Goal: Task Accomplishment & Management: Manage account settings

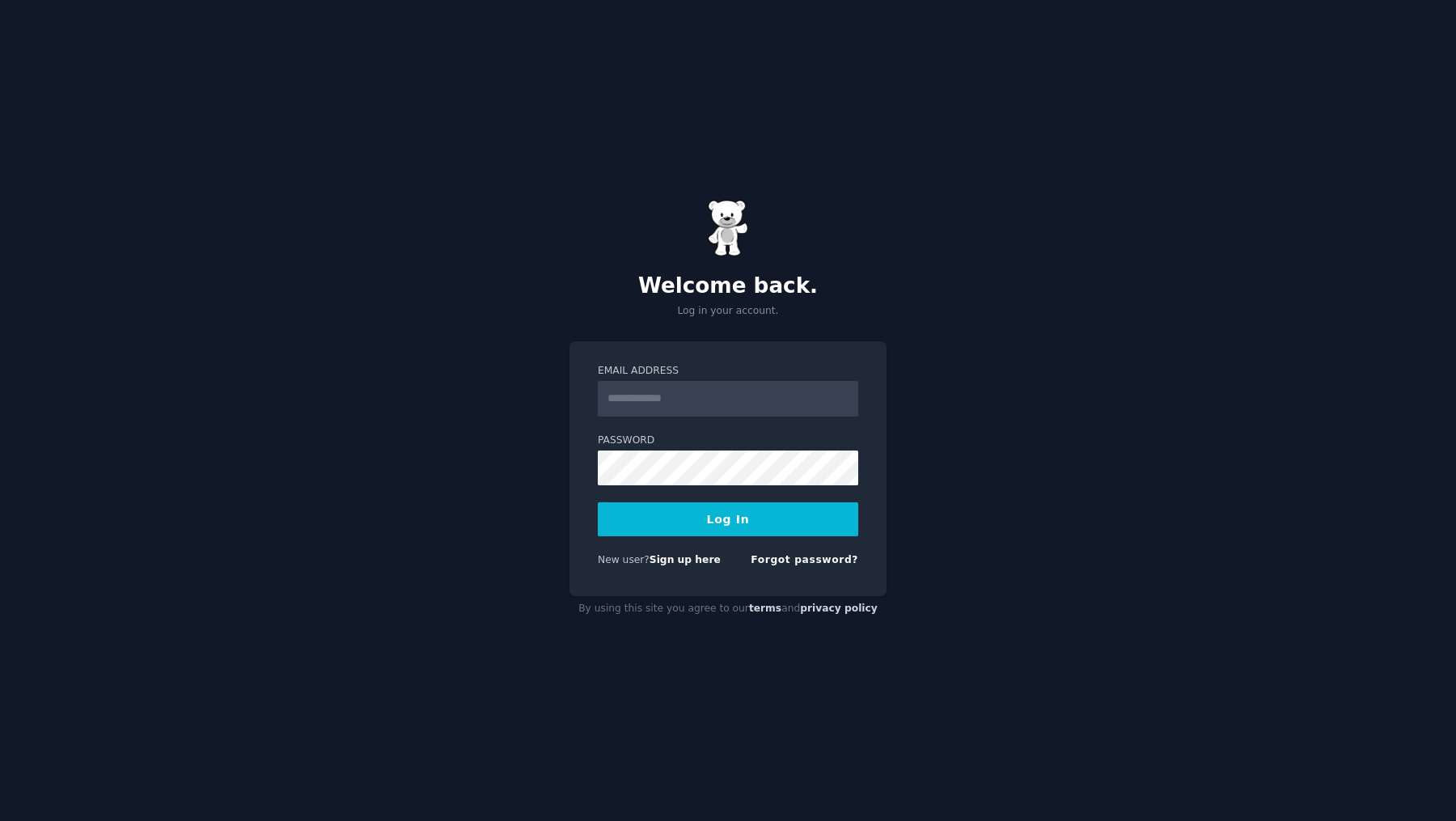
click at [765, 400] on input "Email Address" at bounding box center [728, 398] width 260 height 35
type input "**********"
click at [788, 531] on button "Log In" at bounding box center [728, 519] width 260 height 34
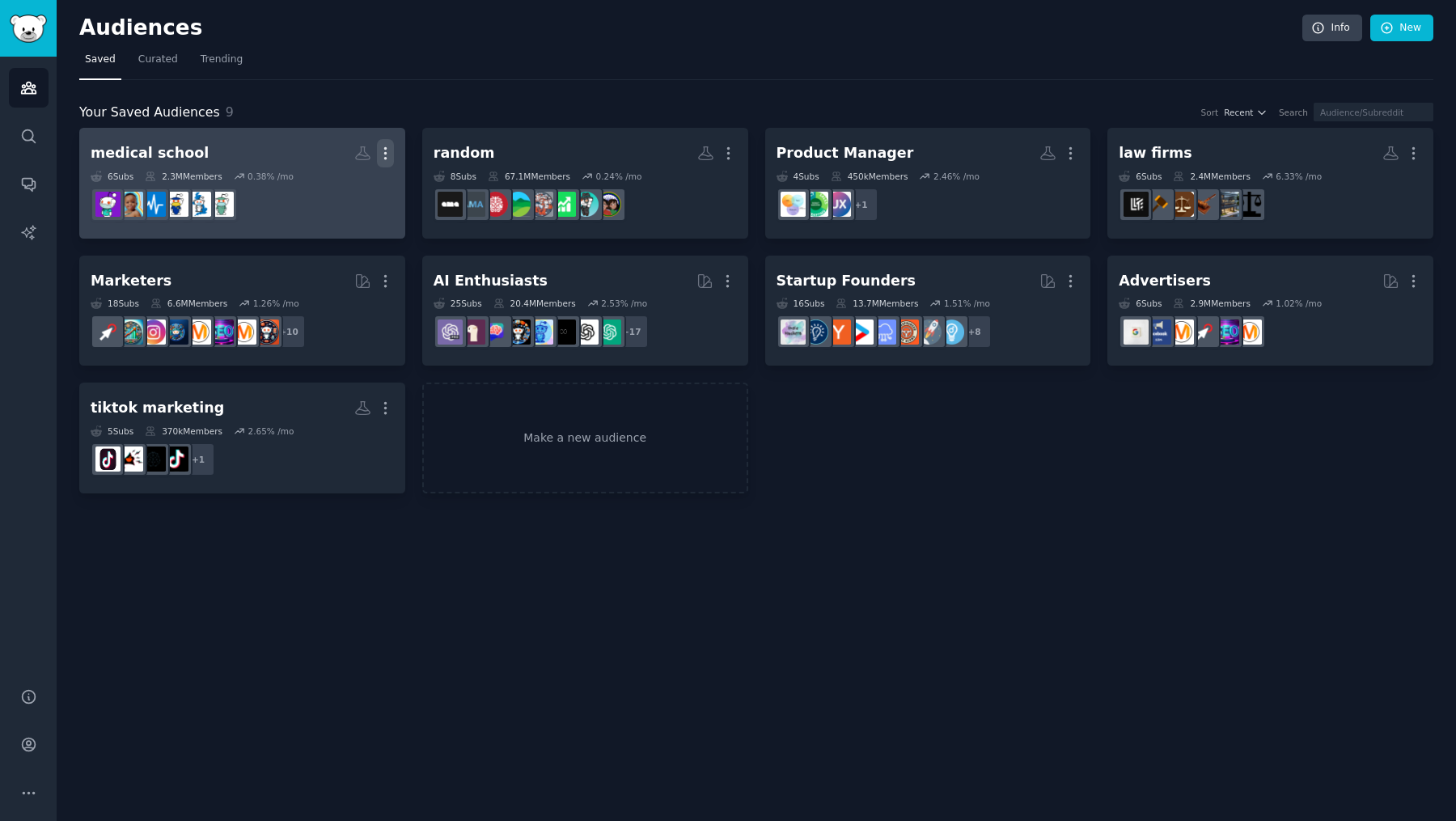
click at [387, 160] on button "More" at bounding box center [385, 153] width 17 height 29
click at [360, 191] on div "Delete" at bounding box center [330, 187] width 77 height 34
click at [391, 153] on icon "button" at bounding box center [385, 153] width 17 height 17
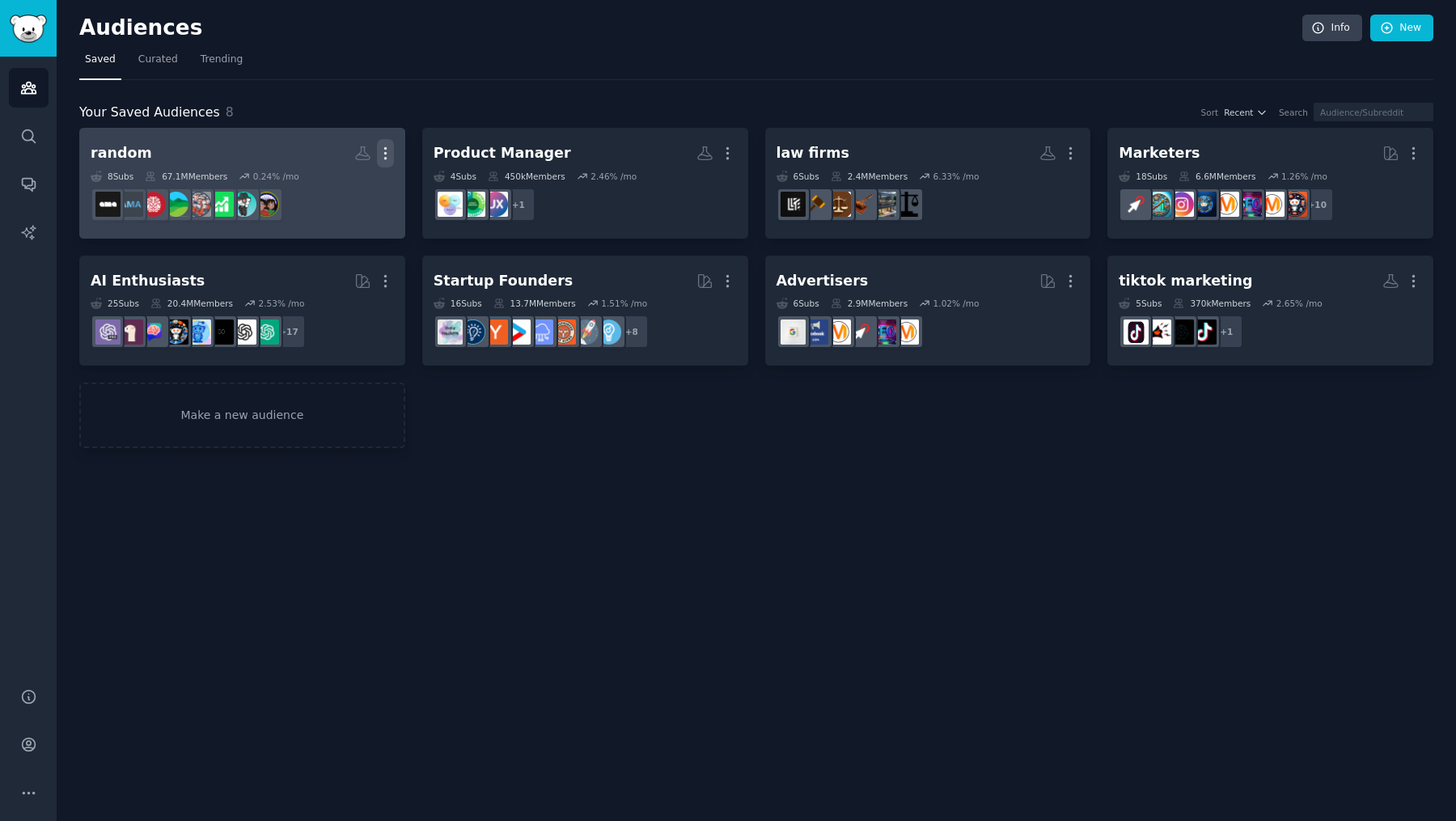
click at [390, 153] on icon "button" at bounding box center [385, 153] width 17 height 17
click at [352, 186] on p "Delete" at bounding box center [341, 187] width 37 height 17
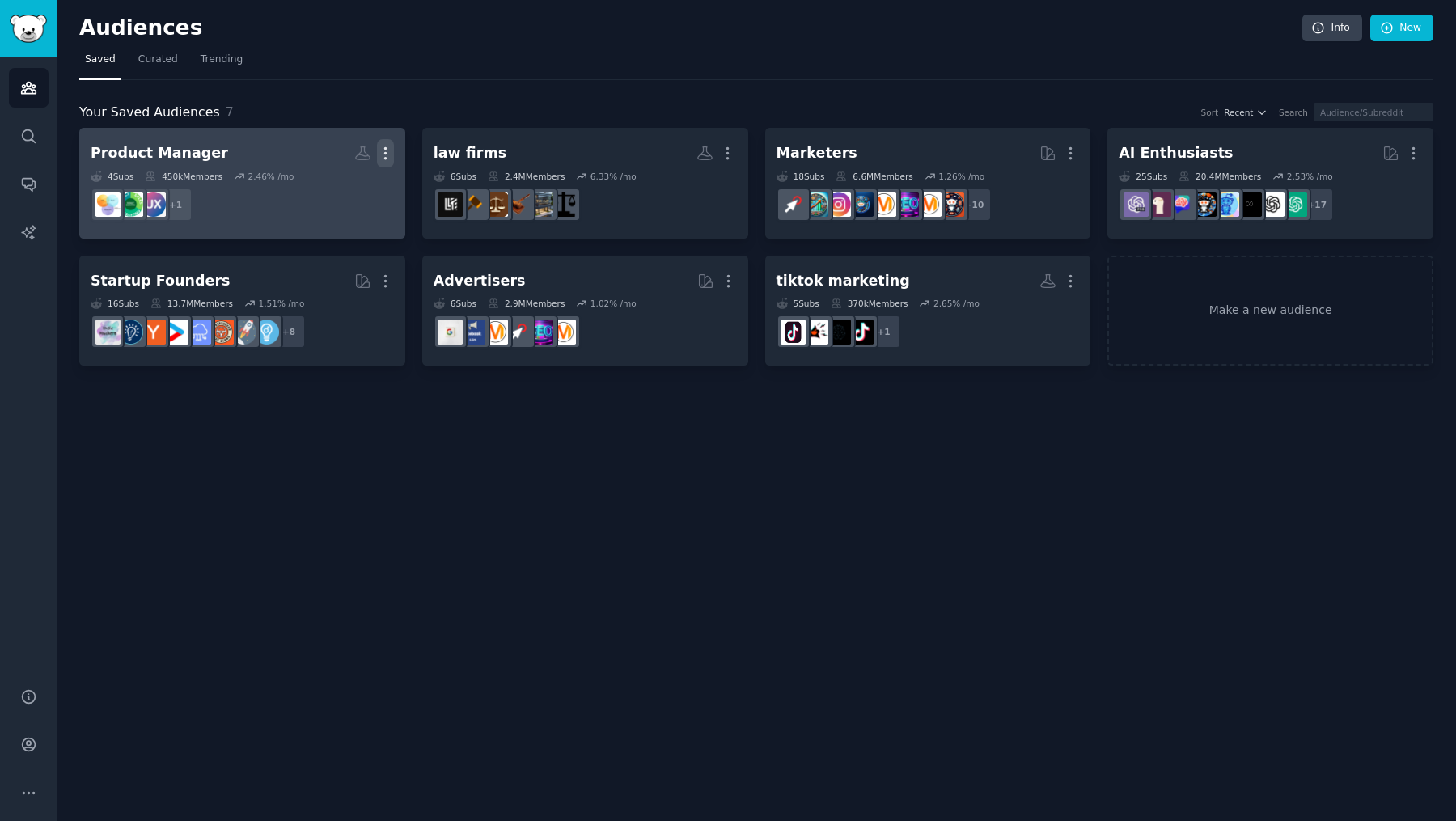
click at [387, 152] on icon "button" at bounding box center [385, 153] width 17 height 17
click at [359, 184] on p "Delete" at bounding box center [341, 187] width 37 height 17
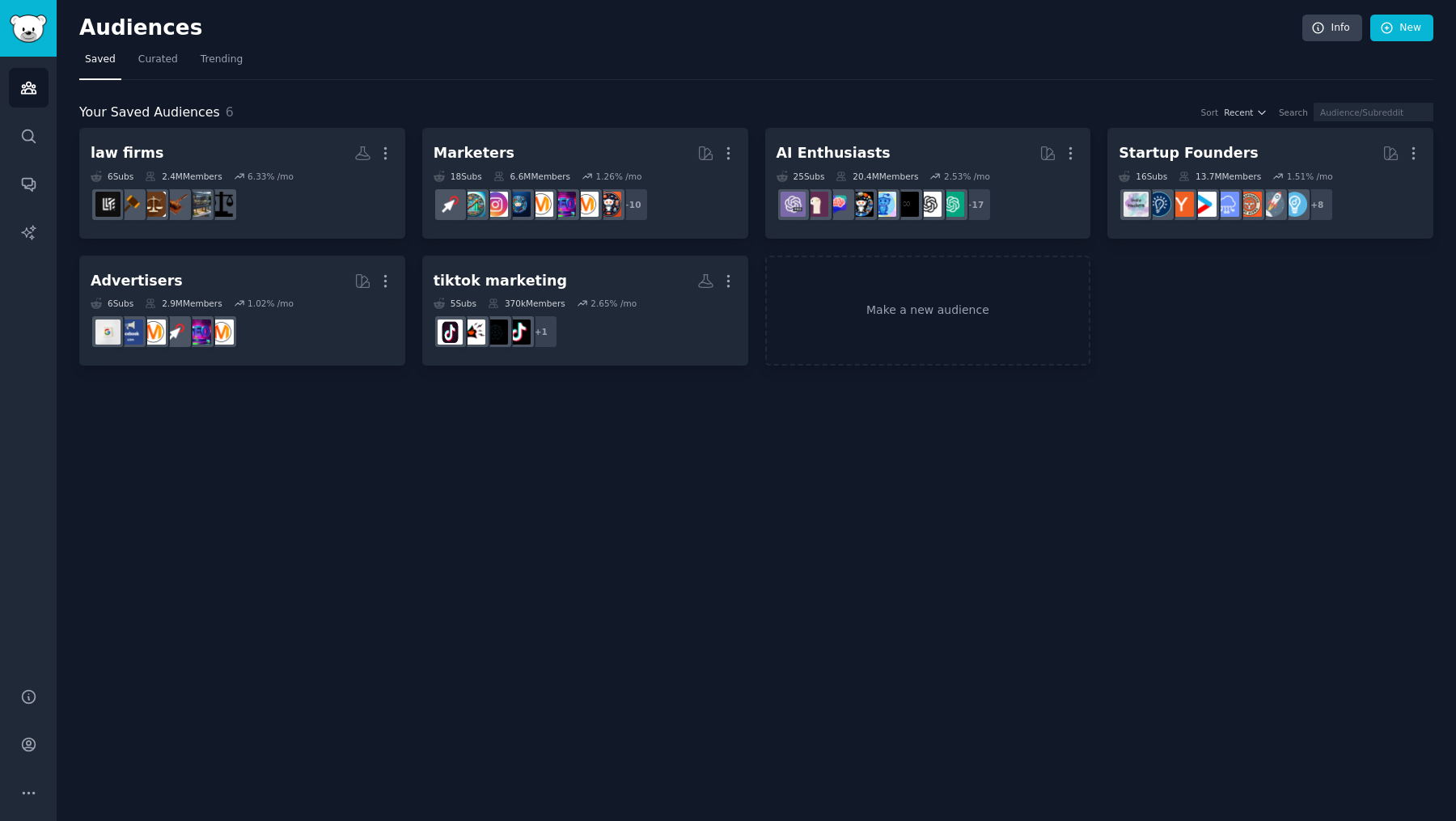
click at [395, 71] on nav "Saved Curated Trending" at bounding box center [756, 64] width 1354 height 34
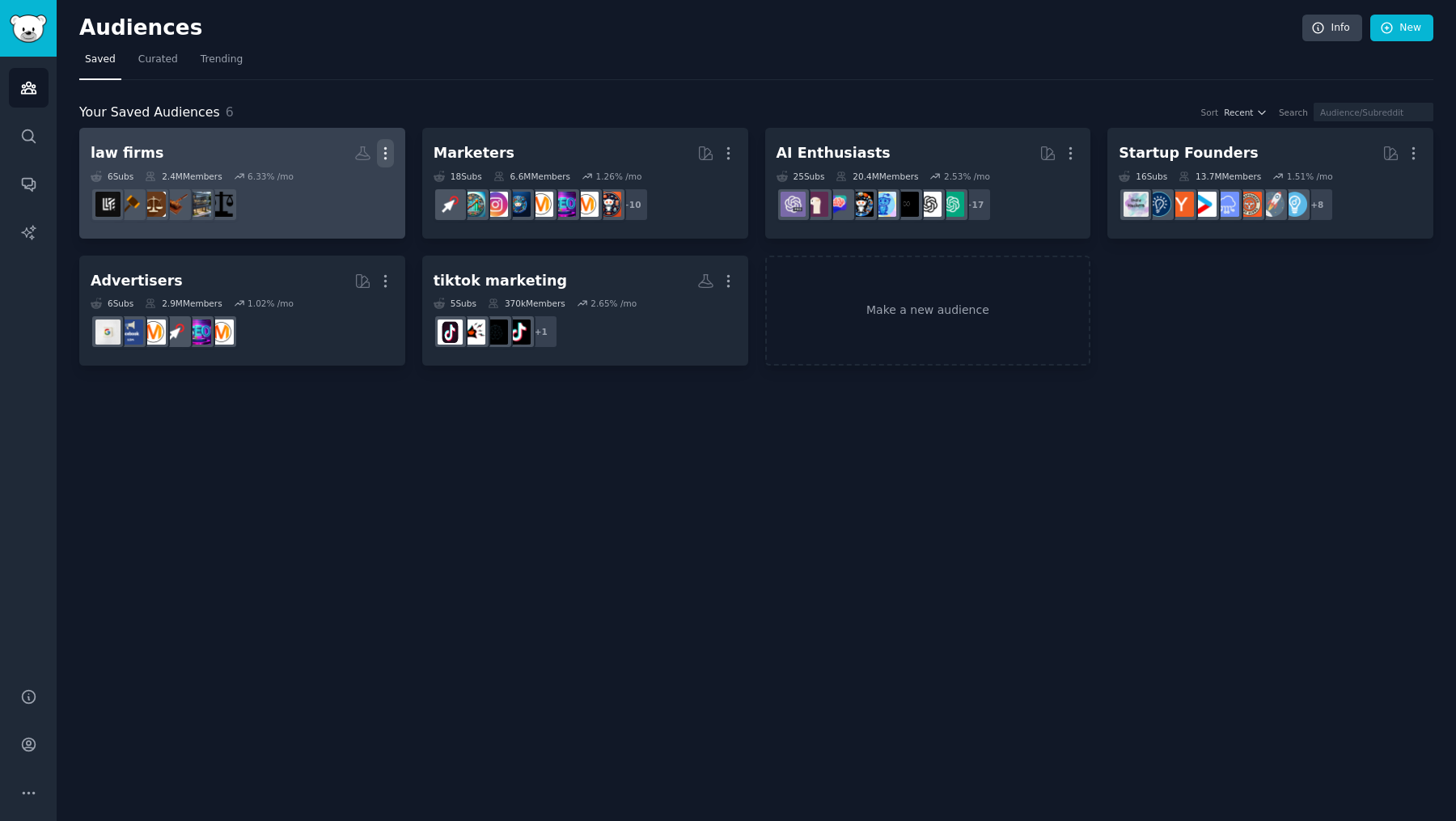
click at [385, 152] on icon "button" at bounding box center [385, 153] width 2 height 11
click at [336, 193] on p "Delete" at bounding box center [341, 187] width 37 height 17
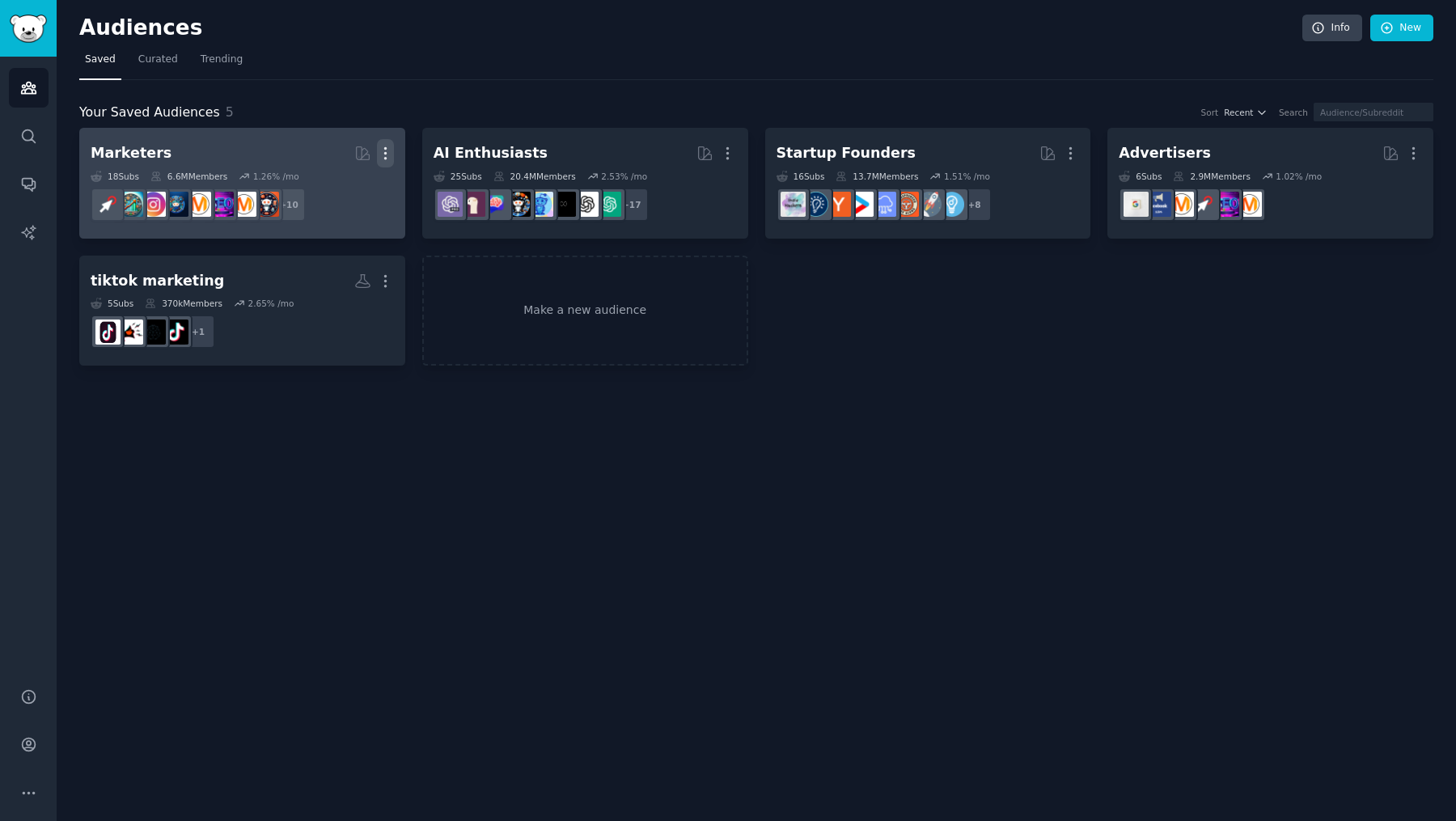
click at [389, 148] on icon "button" at bounding box center [385, 153] width 17 height 17
click at [359, 176] on div "Delete" at bounding box center [330, 187] width 77 height 34
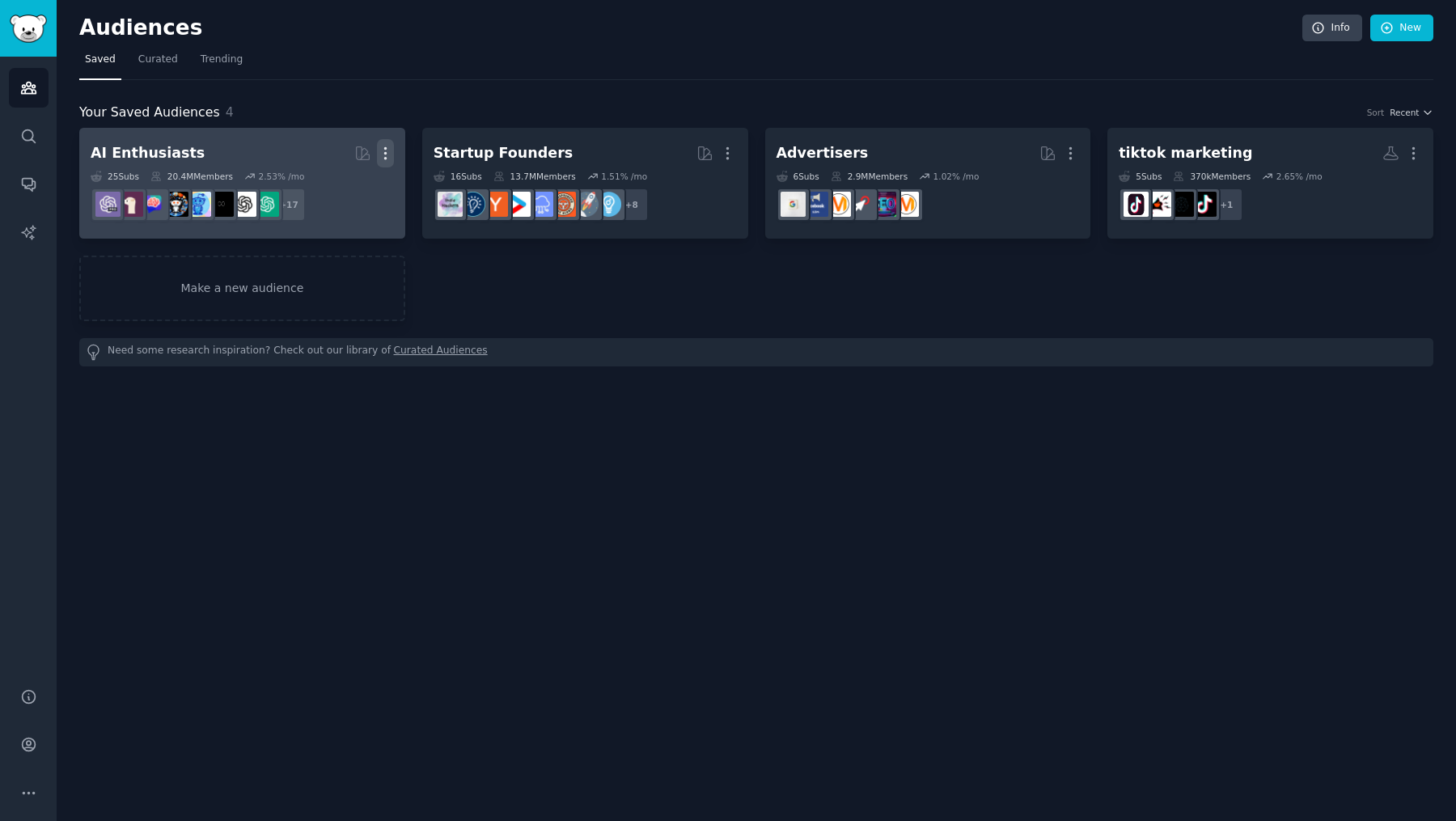
click at [387, 150] on icon "button" at bounding box center [385, 153] width 17 height 17
click at [354, 193] on p "Delete" at bounding box center [341, 187] width 37 height 17
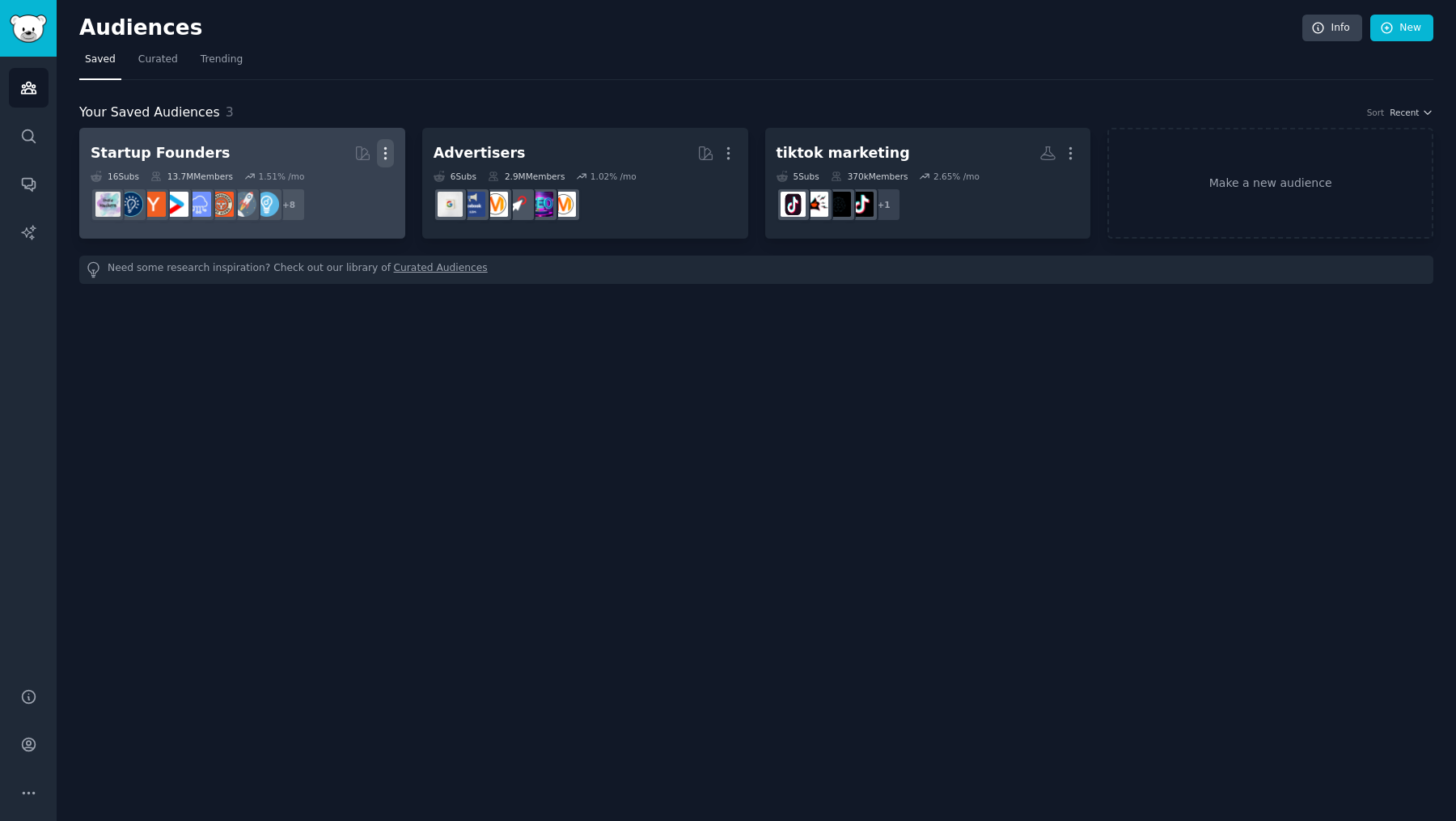
click at [393, 146] on icon "button" at bounding box center [385, 153] width 17 height 17
click at [336, 194] on p "Delete" at bounding box center [341, 187] width 37 height 17
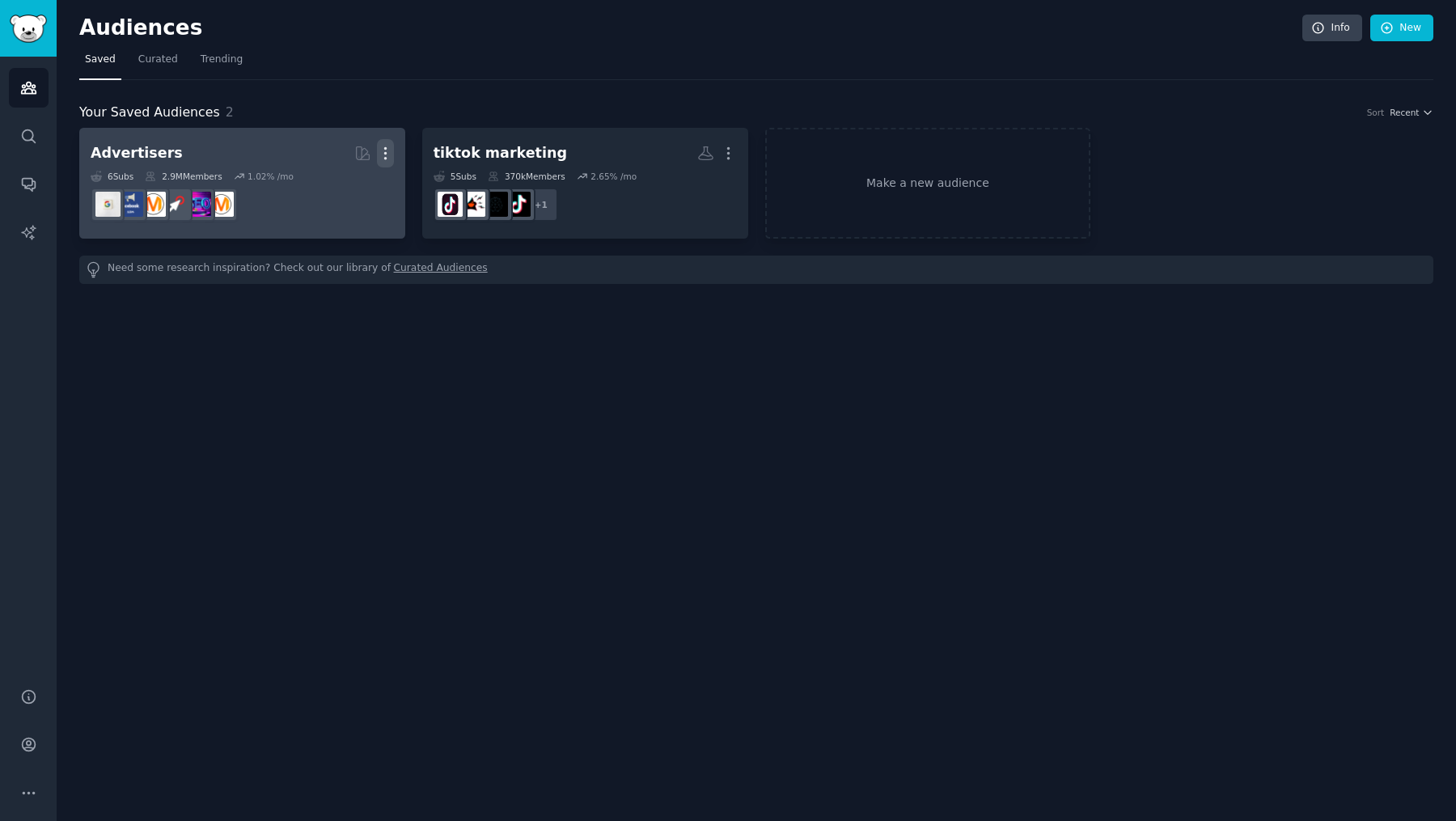
click at [393, 150] on icon "button" at bounding box center [385, 153] width 17 height 17
click at [359, 188] on p "Delete" at bounding box center [341, 187] width 37 height 17
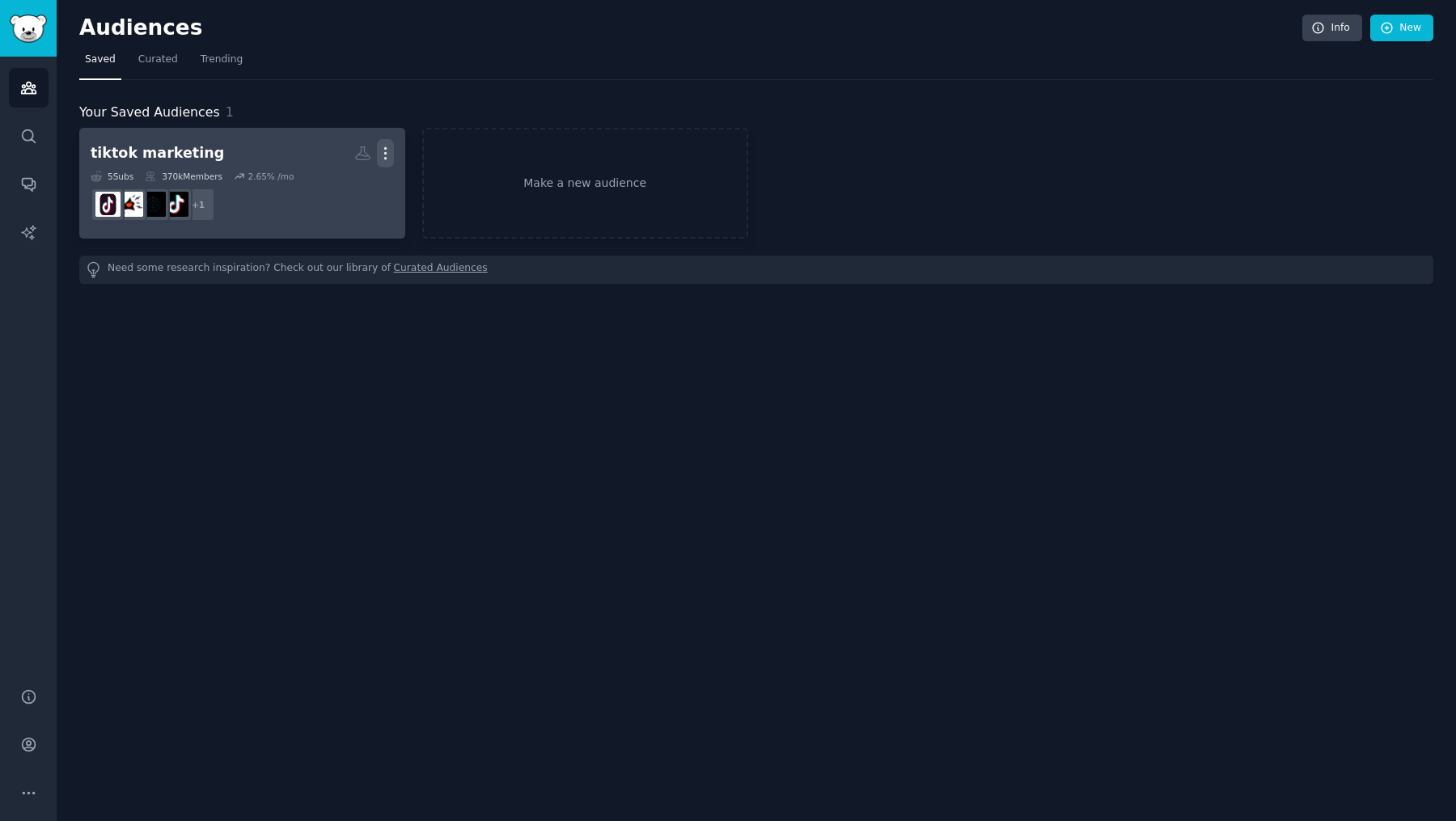
click at [385, 148] on icon "button" at bounding box center [385, 153] width 17 height 17
click at [337, 192] on p "Delete" at bounding box center [341, 187] width 37 height 17
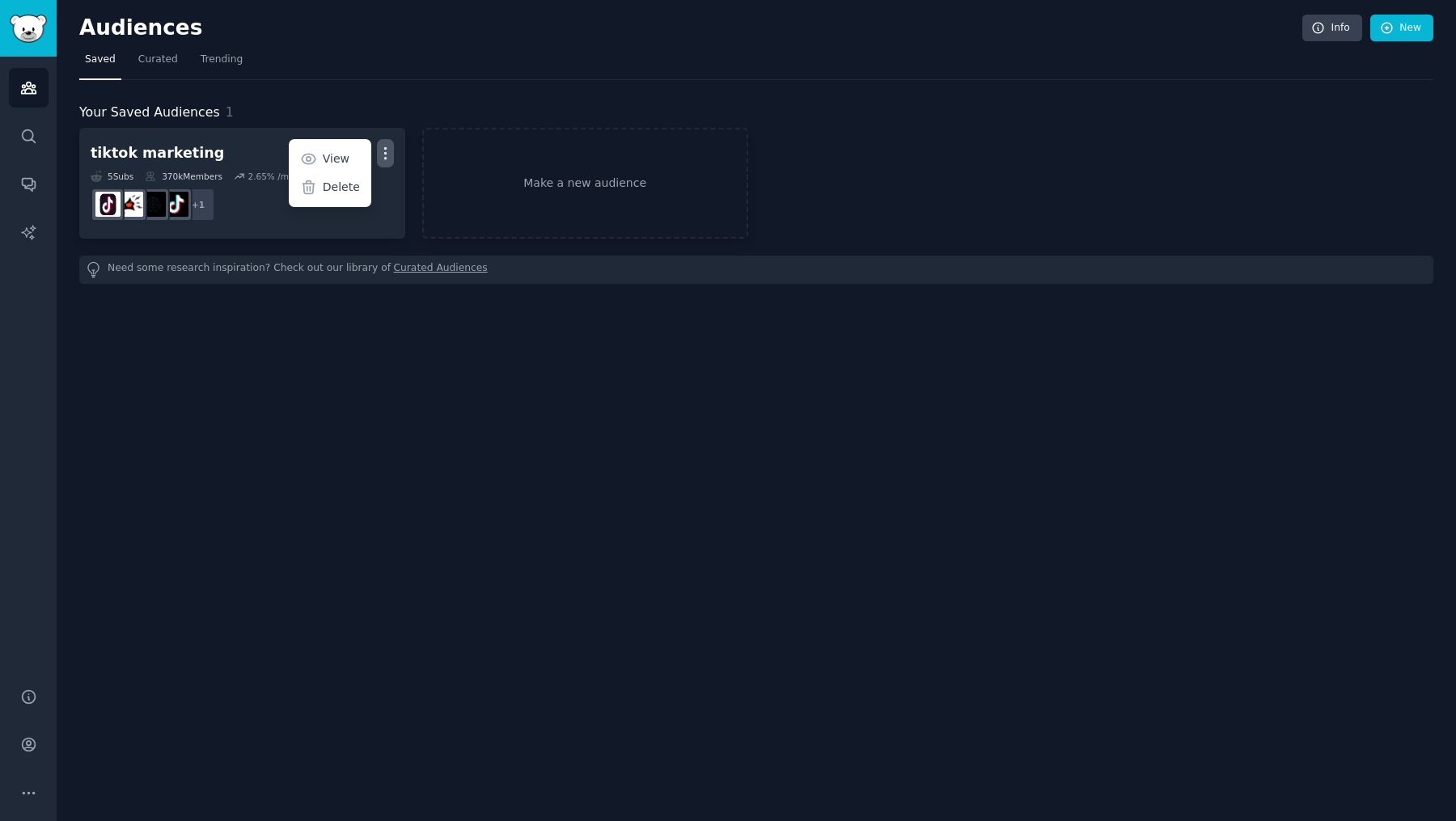
click at [889, 99] on div "Your Saved Audiences 1 tiktok marketing Custom Audience More View Delete 5 Sub …" at bounding box center [756, 181] width 1354 height 204
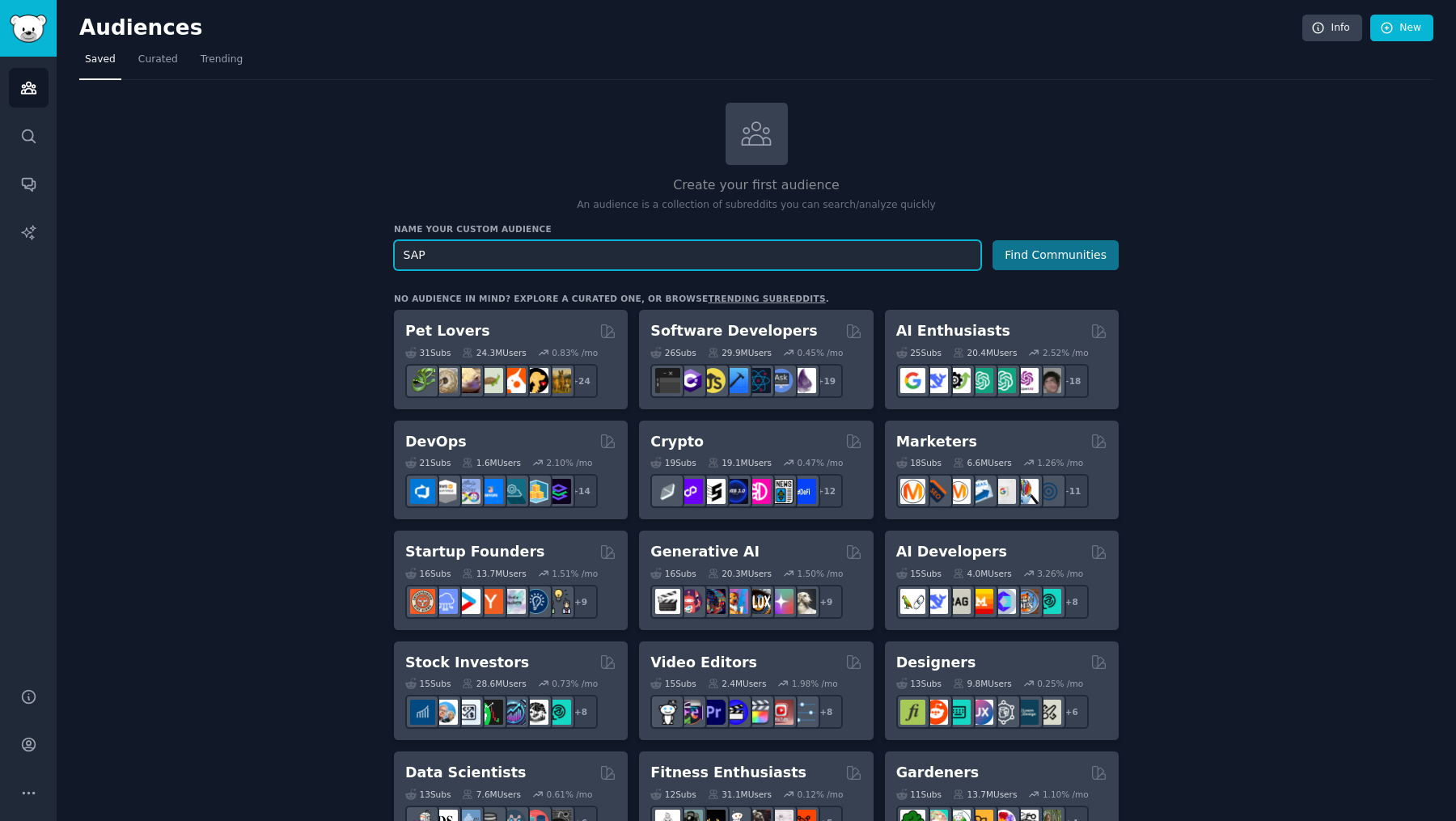
type input "SAP"
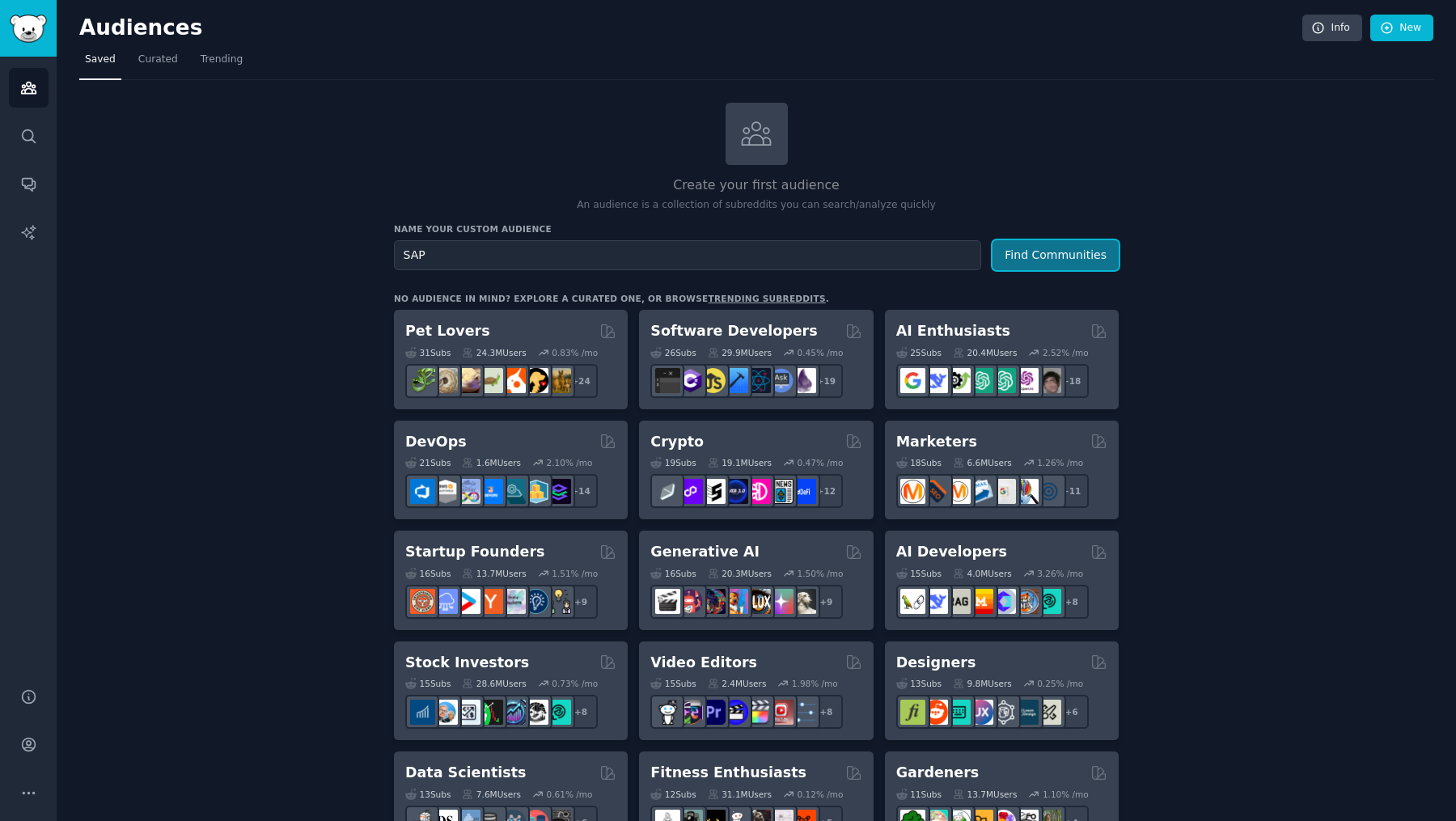
click at [1067, 247] on button "Find Communities" at bounding box center [1055, 255] width 126 height 30
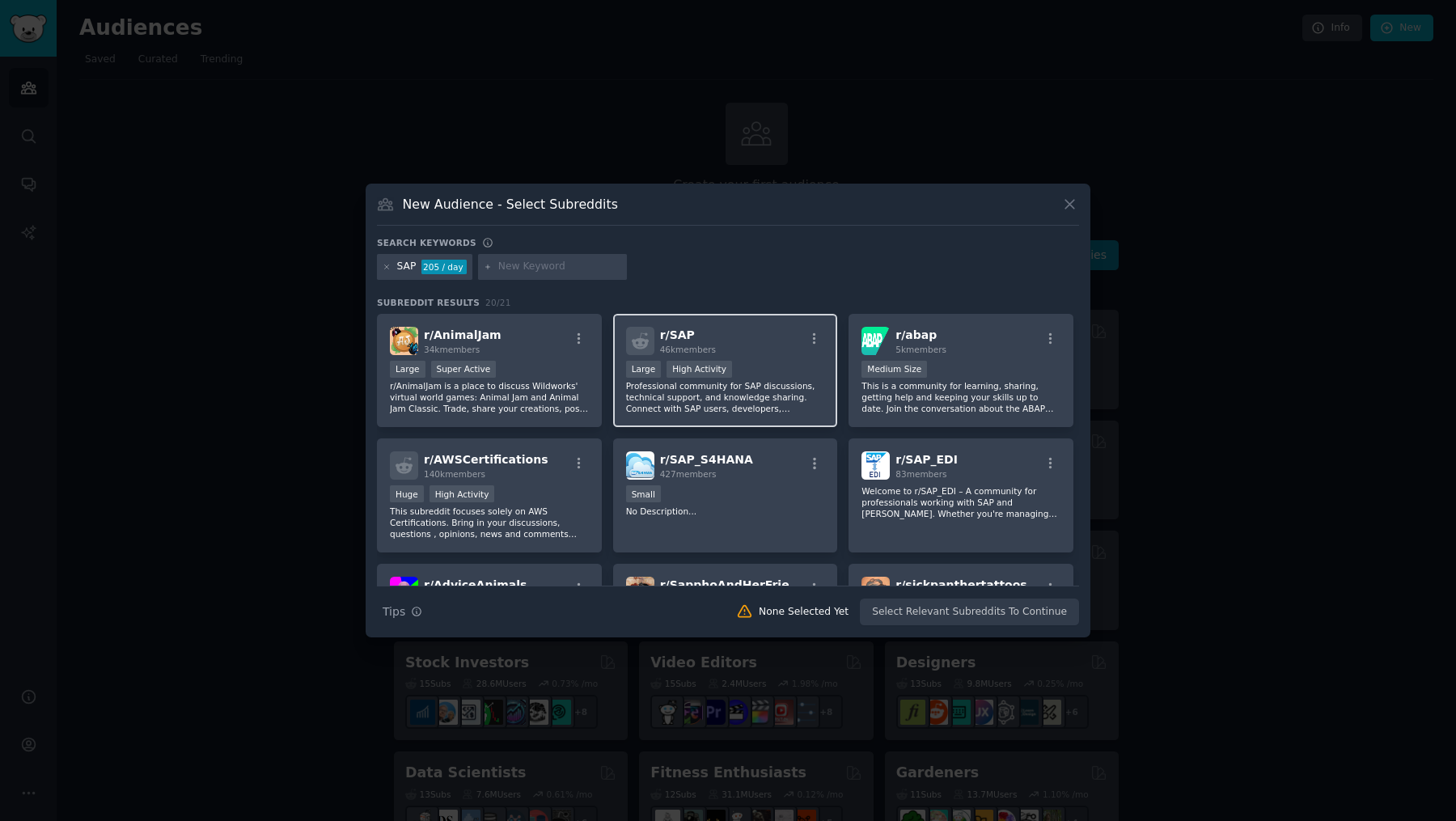
click at [775, 354] on div "r/ SAP 46k members Large High Activity Professional community for SAP discussio…" at bounding box center [725, 371] width 225 height 114
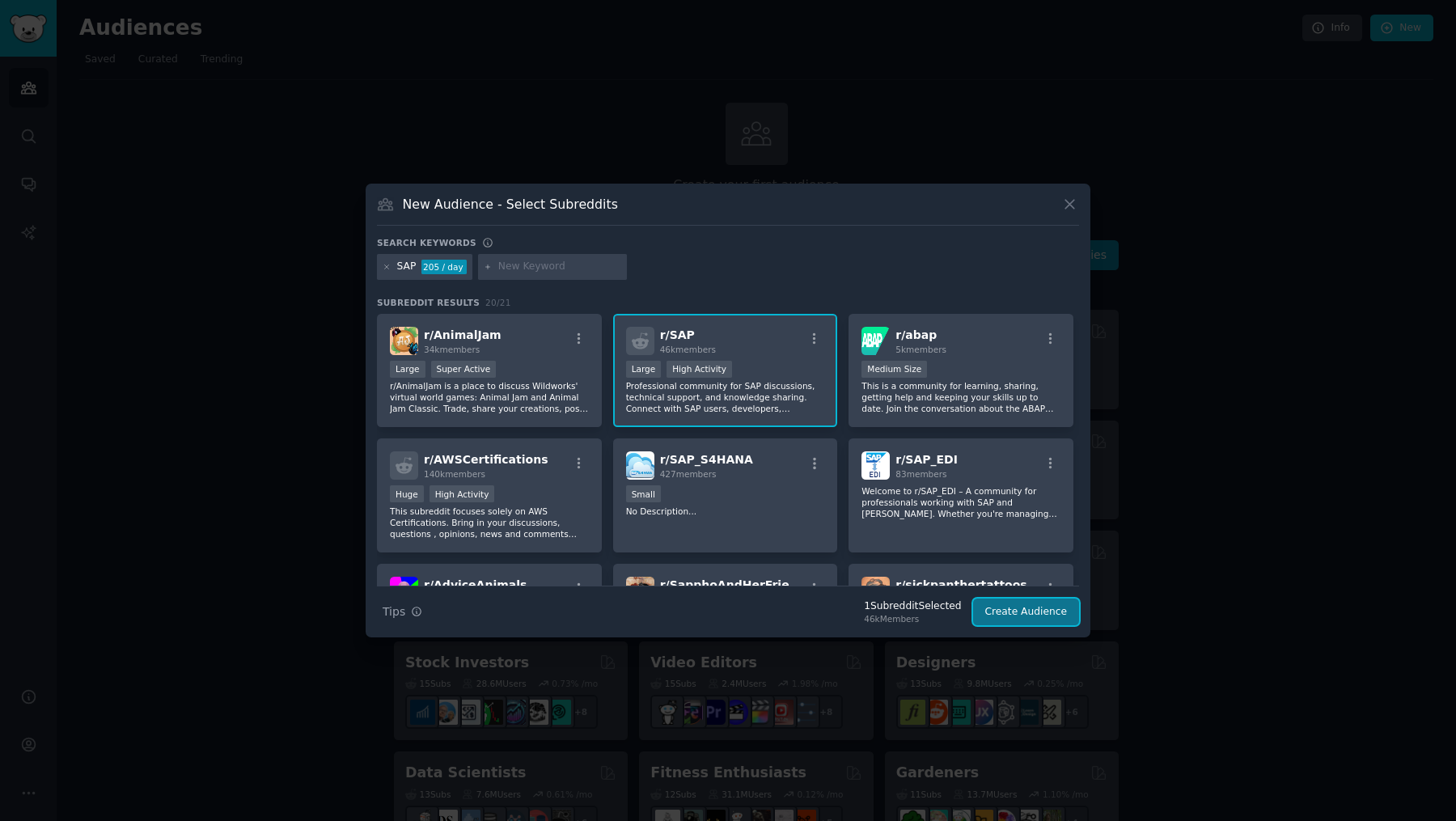
click at [1032, 607] on button "Create Audience" at bounding box center [1026, 611] width 107 height 28
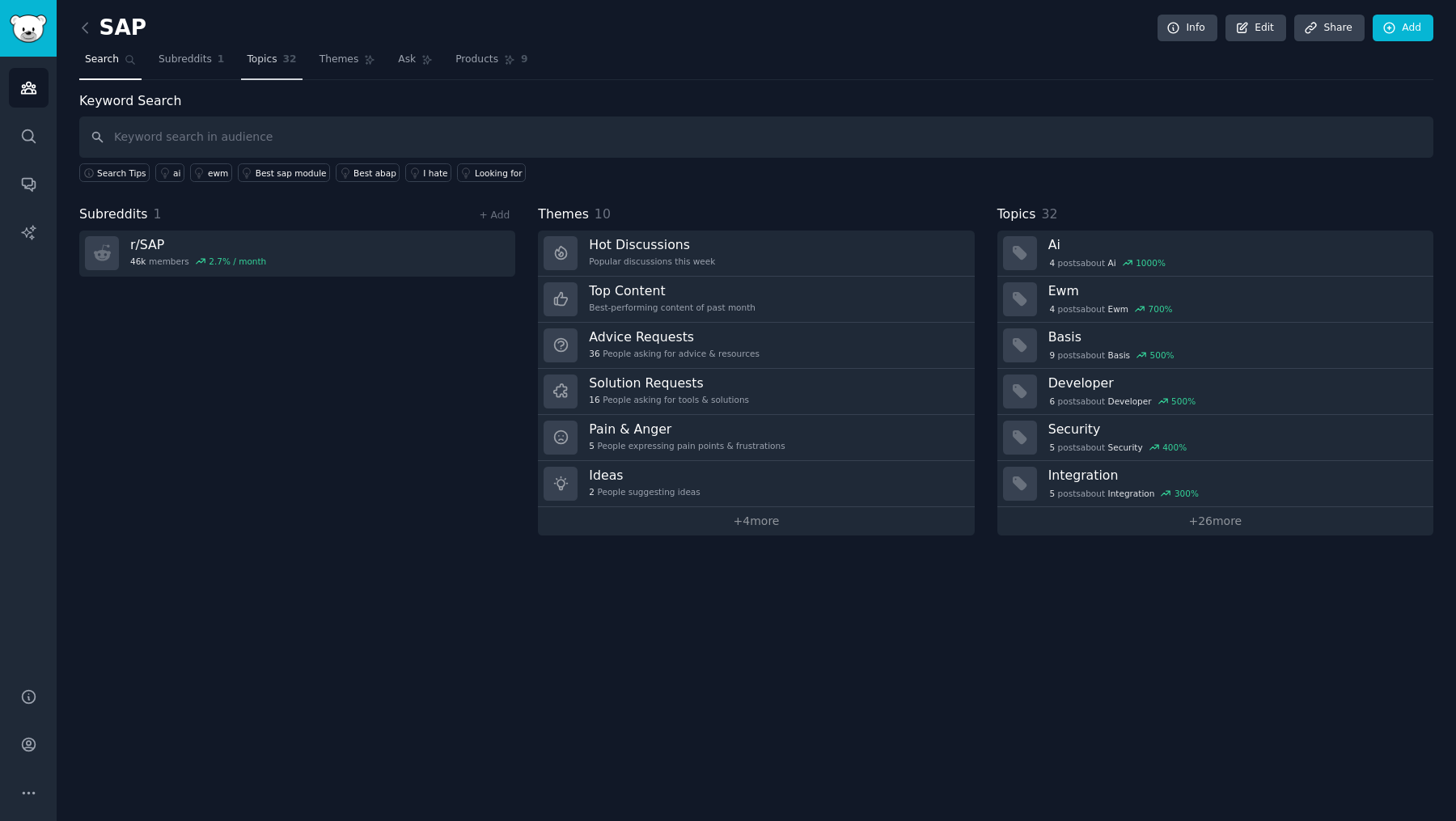
click at [263, 70] on link "Topics 32" at bounding box center [271, 64] width 60 height 34
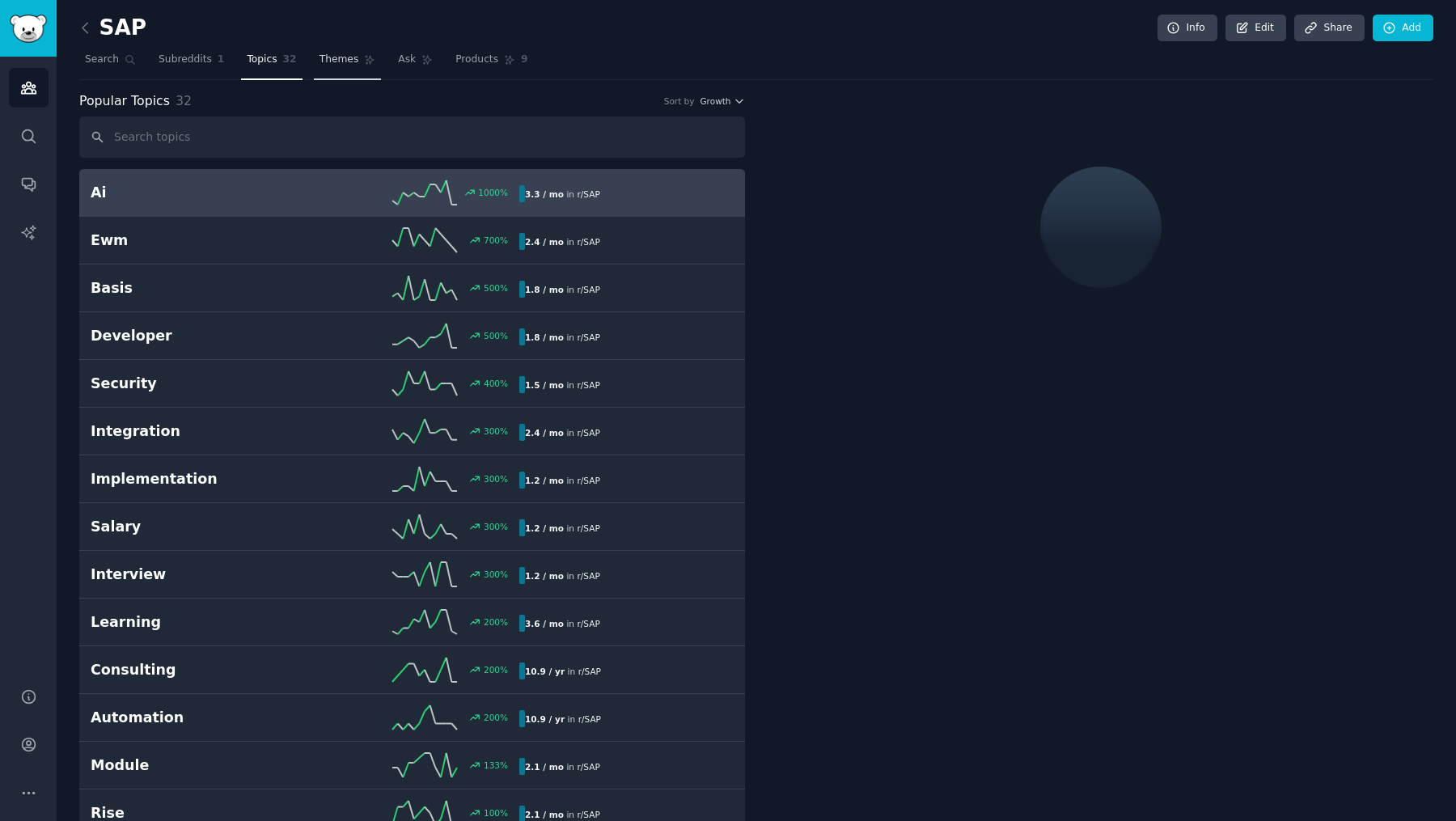
click at [368, 75] on link "Themes" at bounding box center [347, 64] width 68 height 34
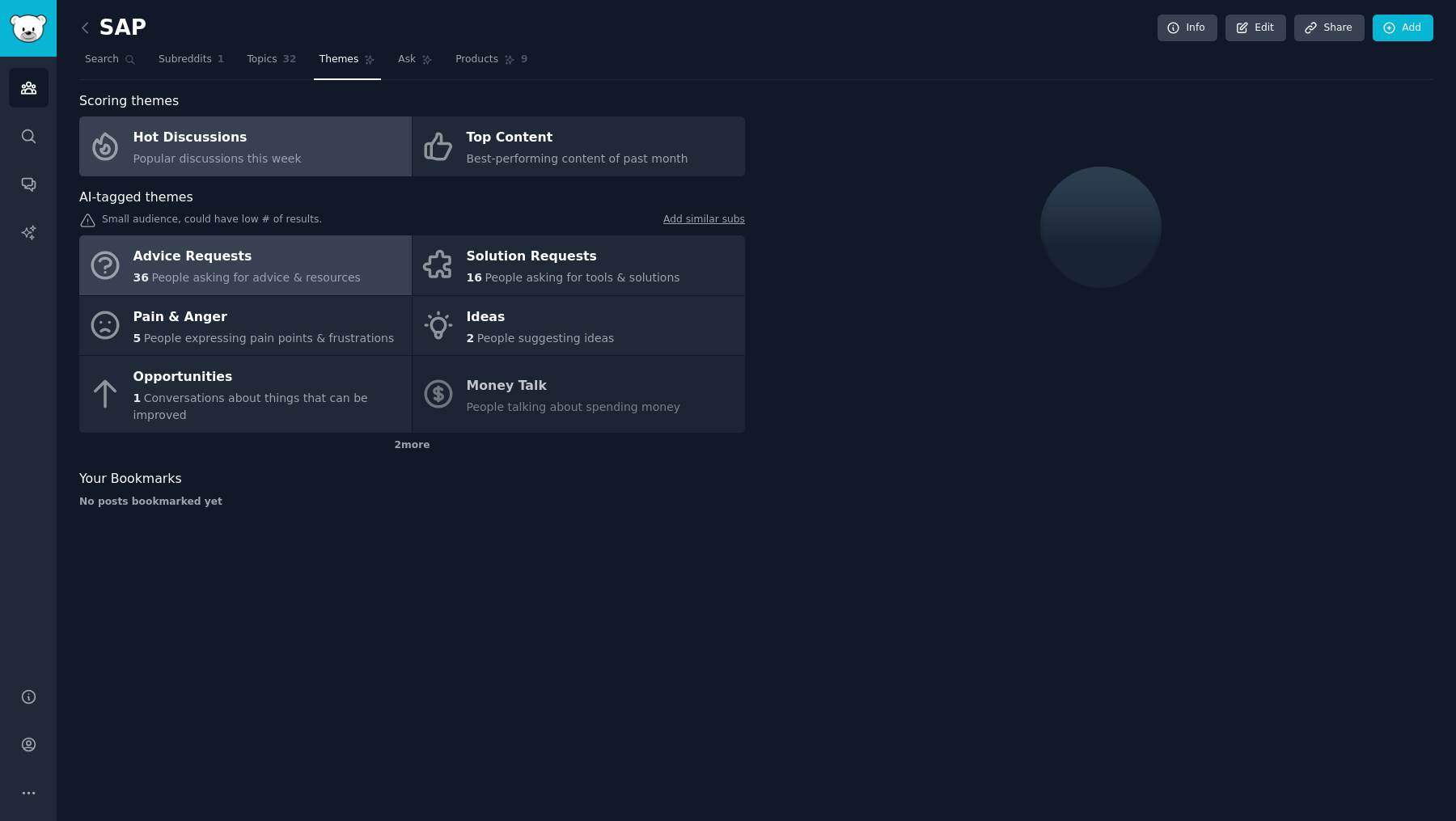
click at [376, 267] on link "Advice Requests 36 People asking for advice & resources" at bounding box center [245, 265] width 332 height 60
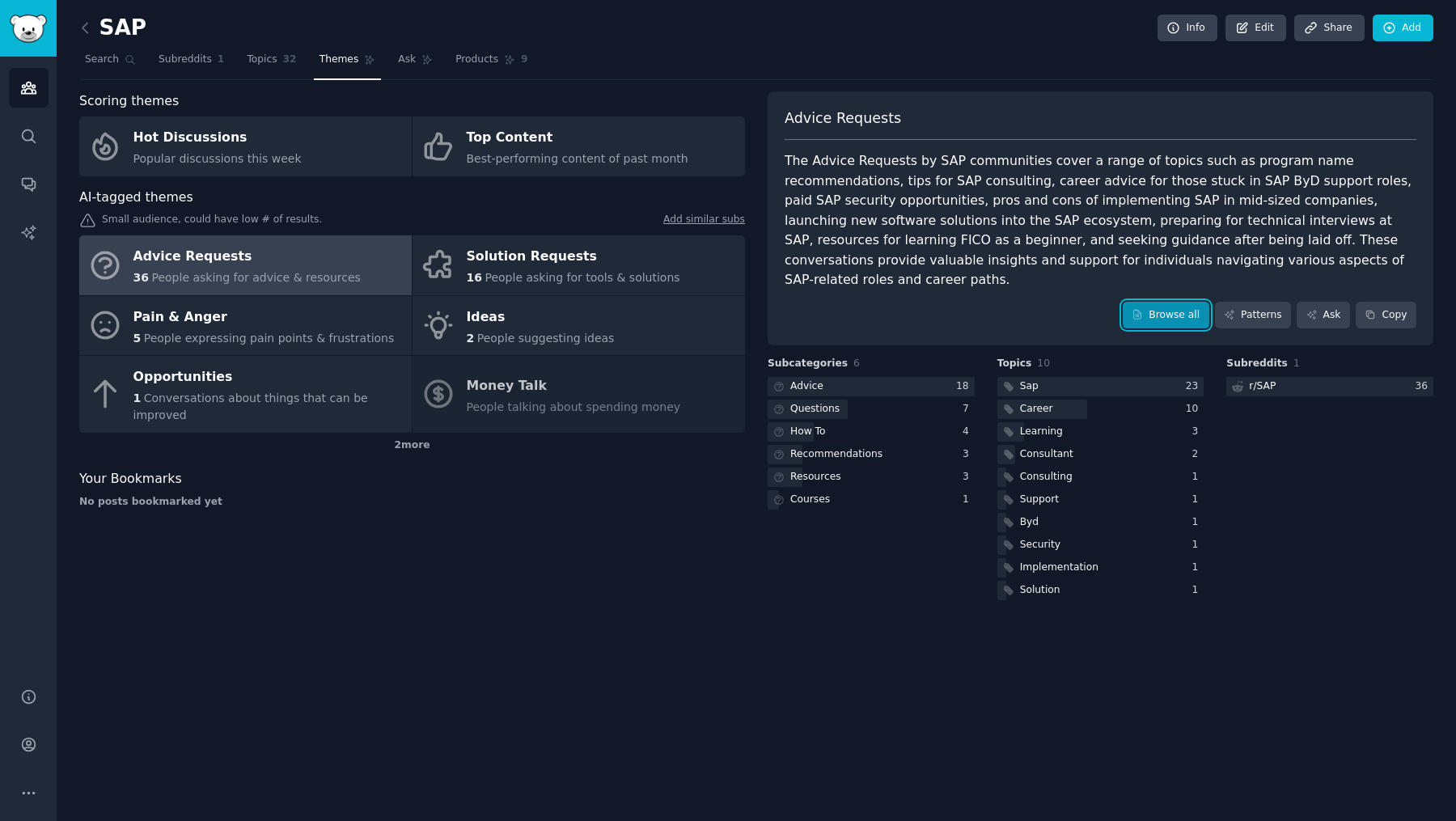
click at [1141, 309] on icon at bounding box center [1136, 314] width 11 height 11
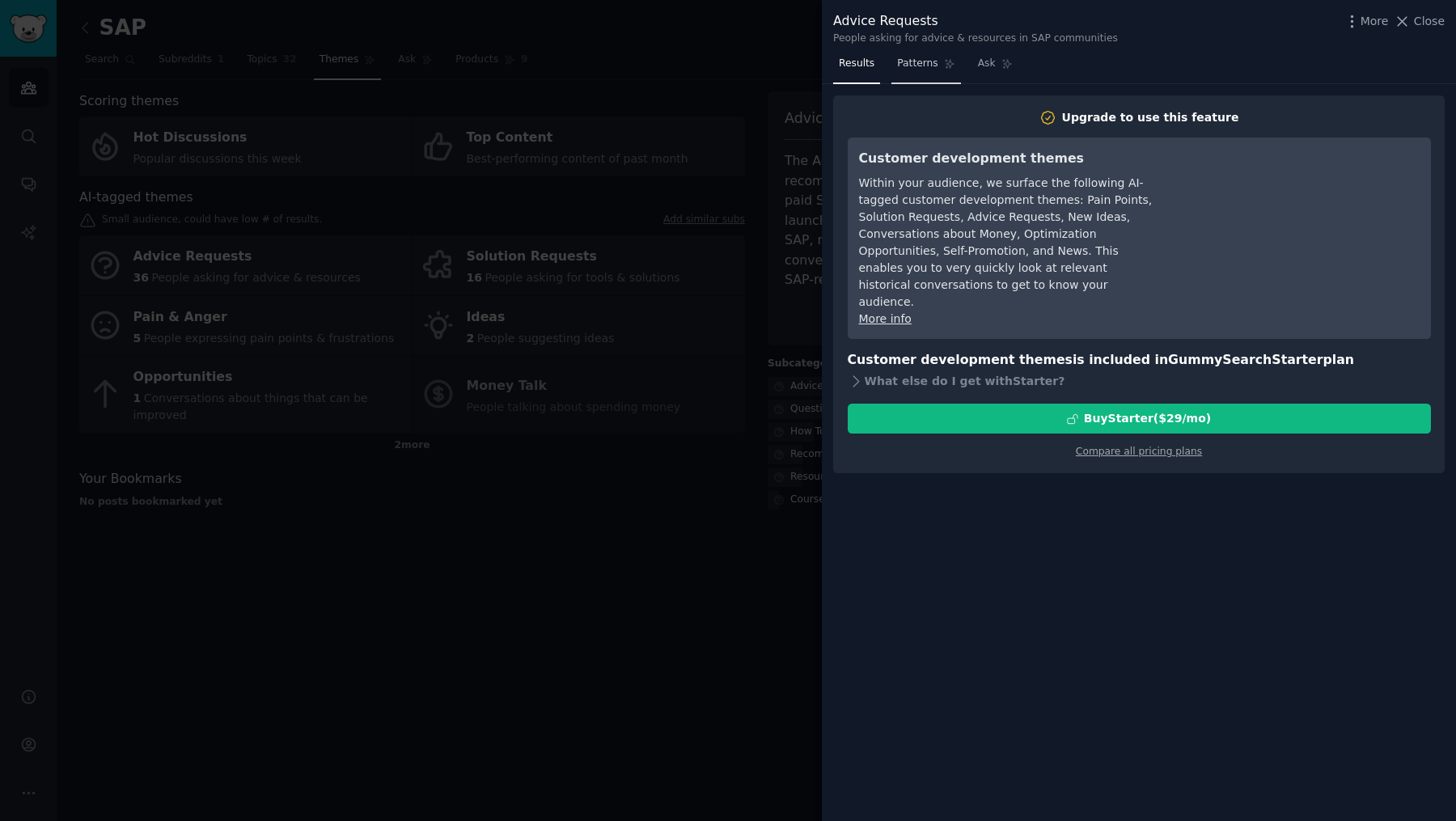
click at [929, 67] on span "Patterns" at bounding box center [917, 63] width 40 height 14
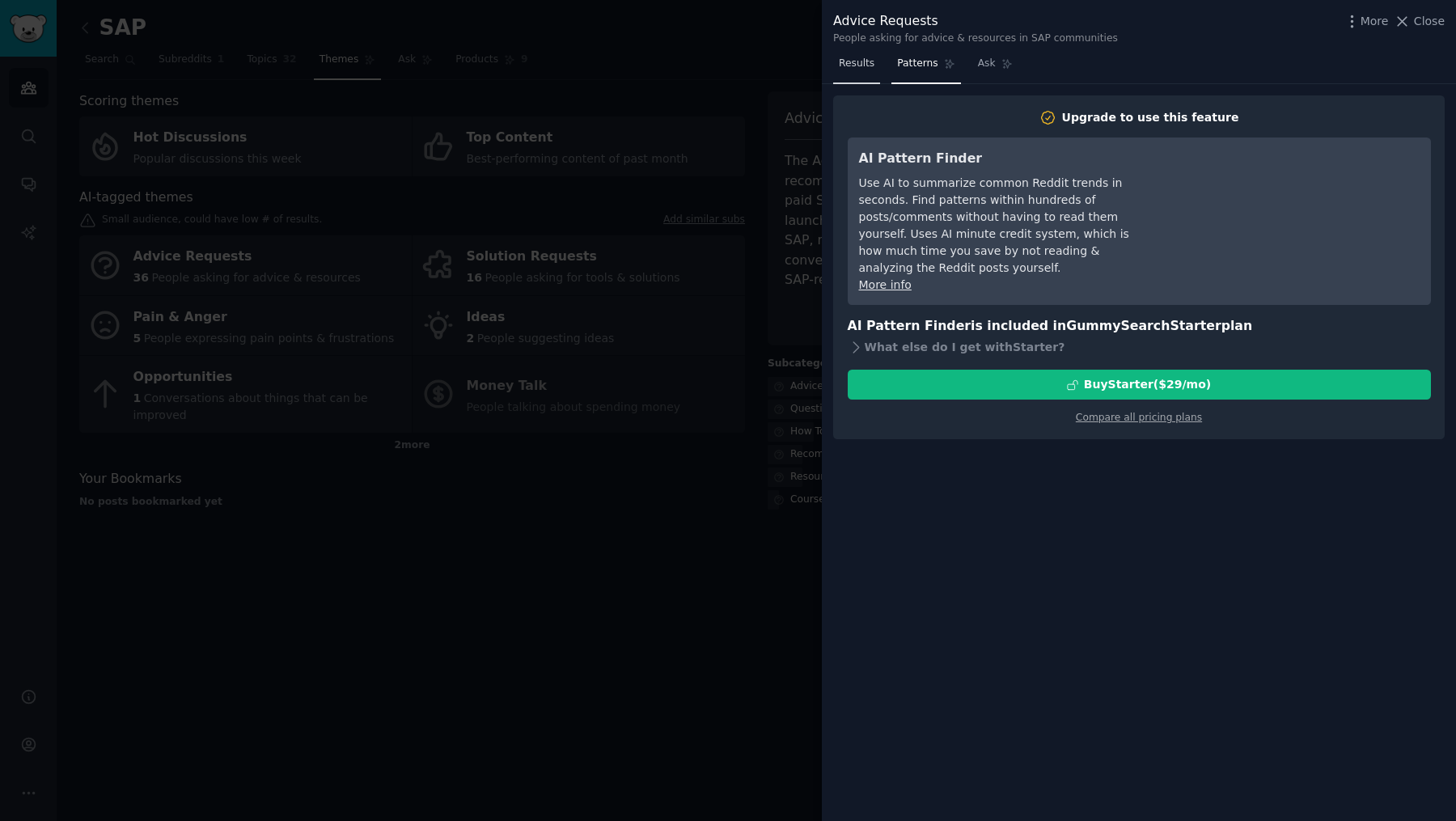
click at [861, 57] on span "Results" at bounding box center [856, 63] width 35 height 14
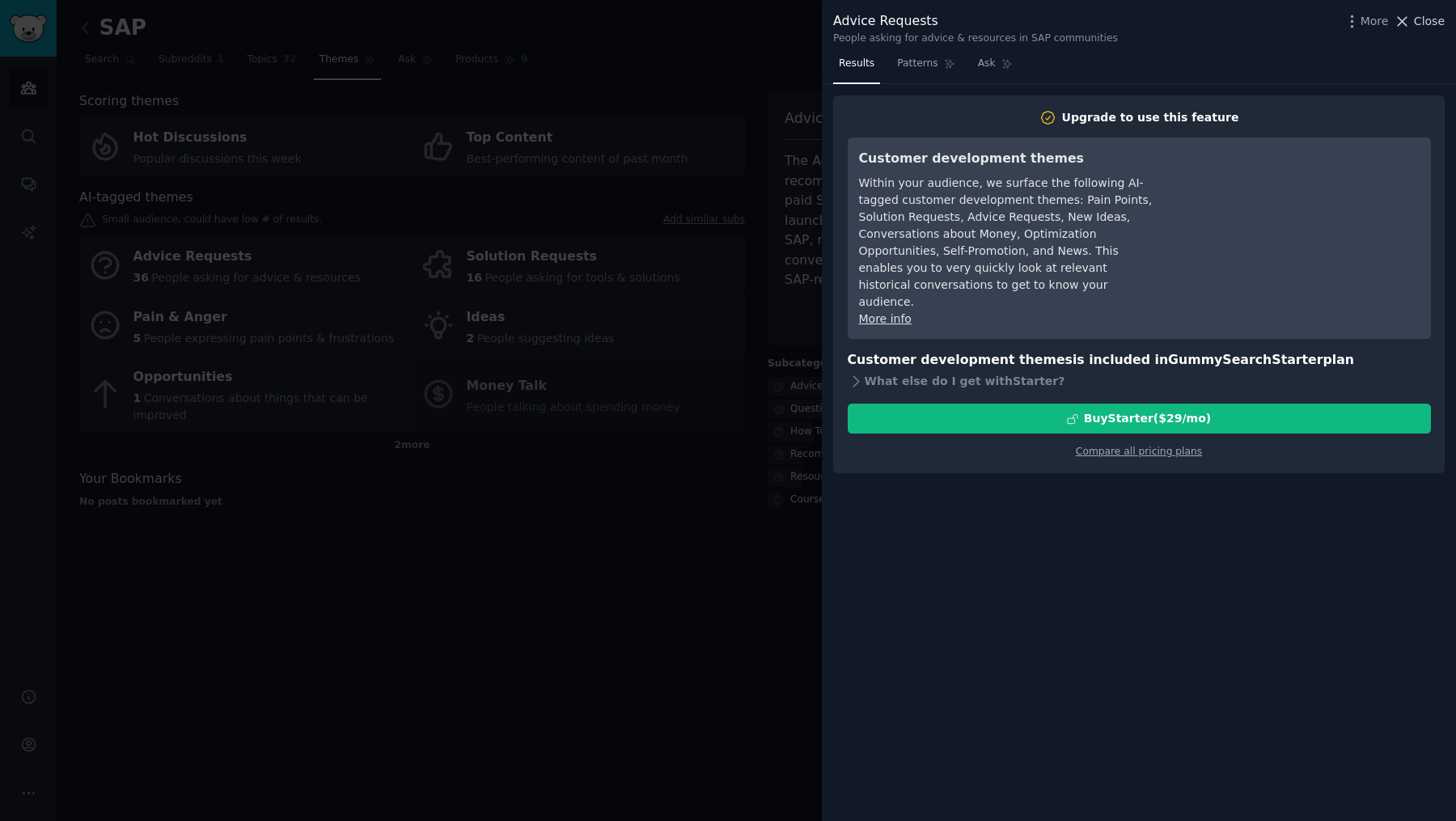
click at [1427, 24] on span "Close" at bounding box center [1428, 21] width 31 height 17
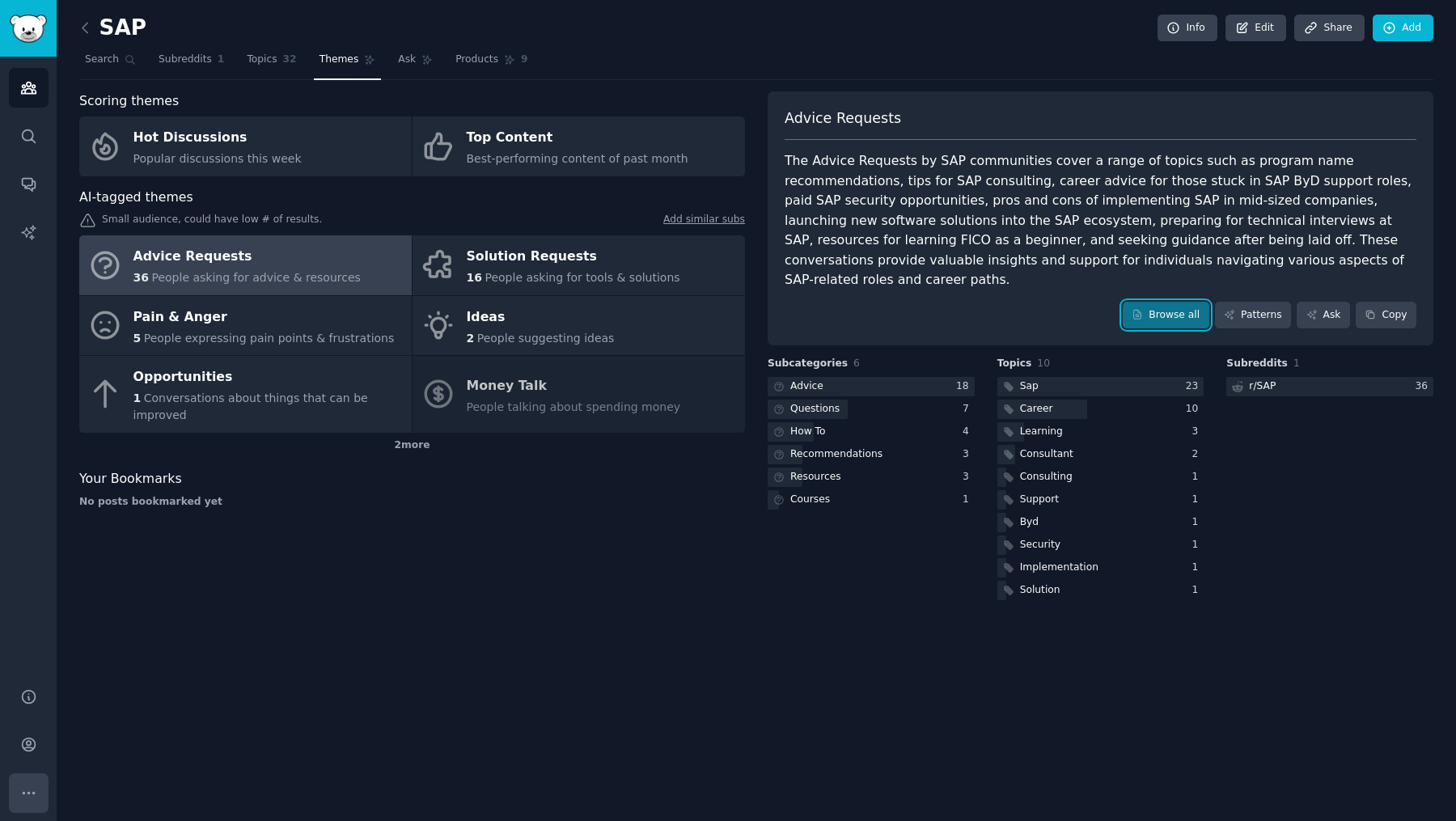
click at [40, 779] on button "More" at bounding box center [29, 792] width 39 height 39
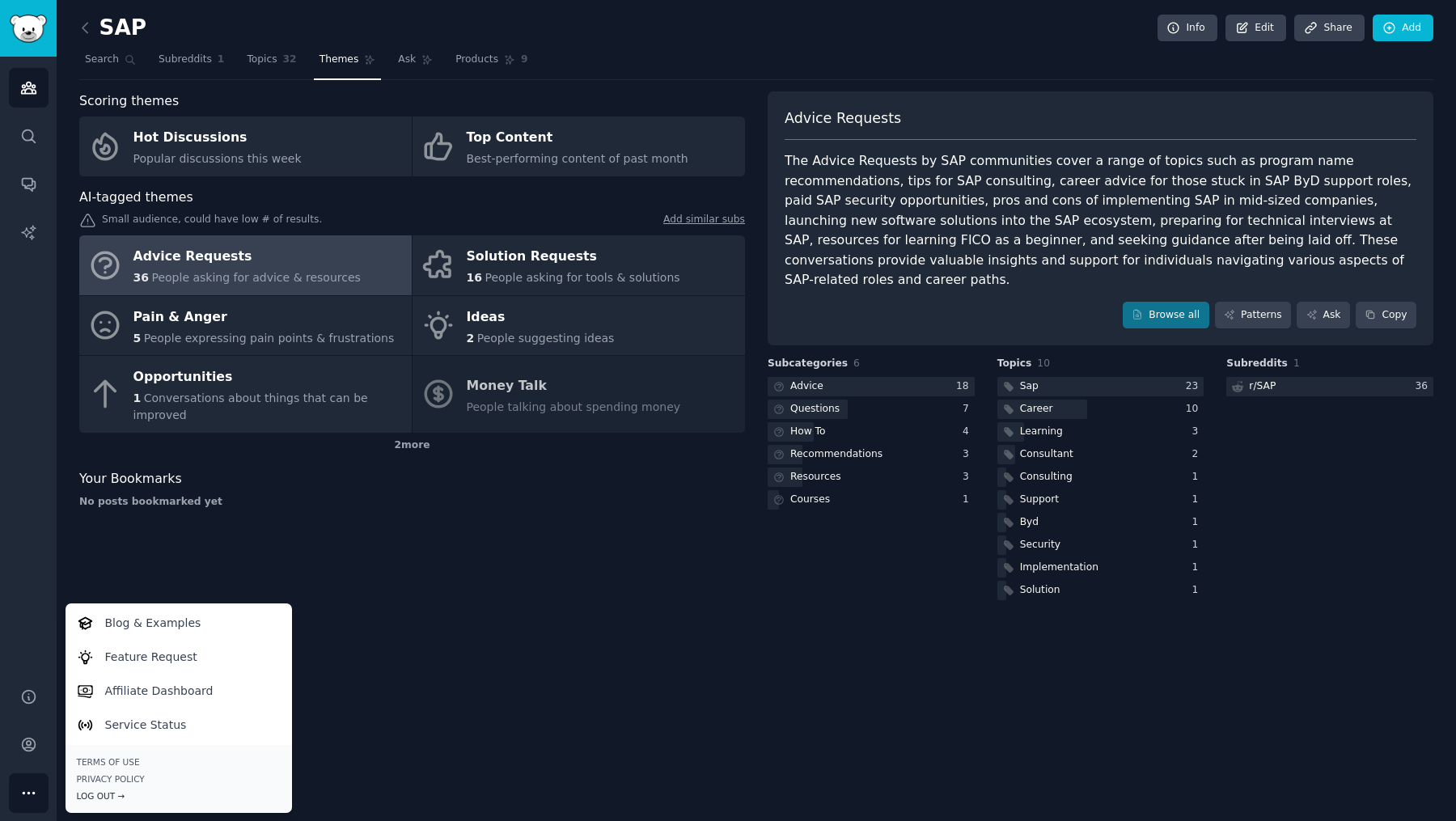
click at [101, 792] on div "Log Out →" at bounding box center [179, 795] width 204 height 11
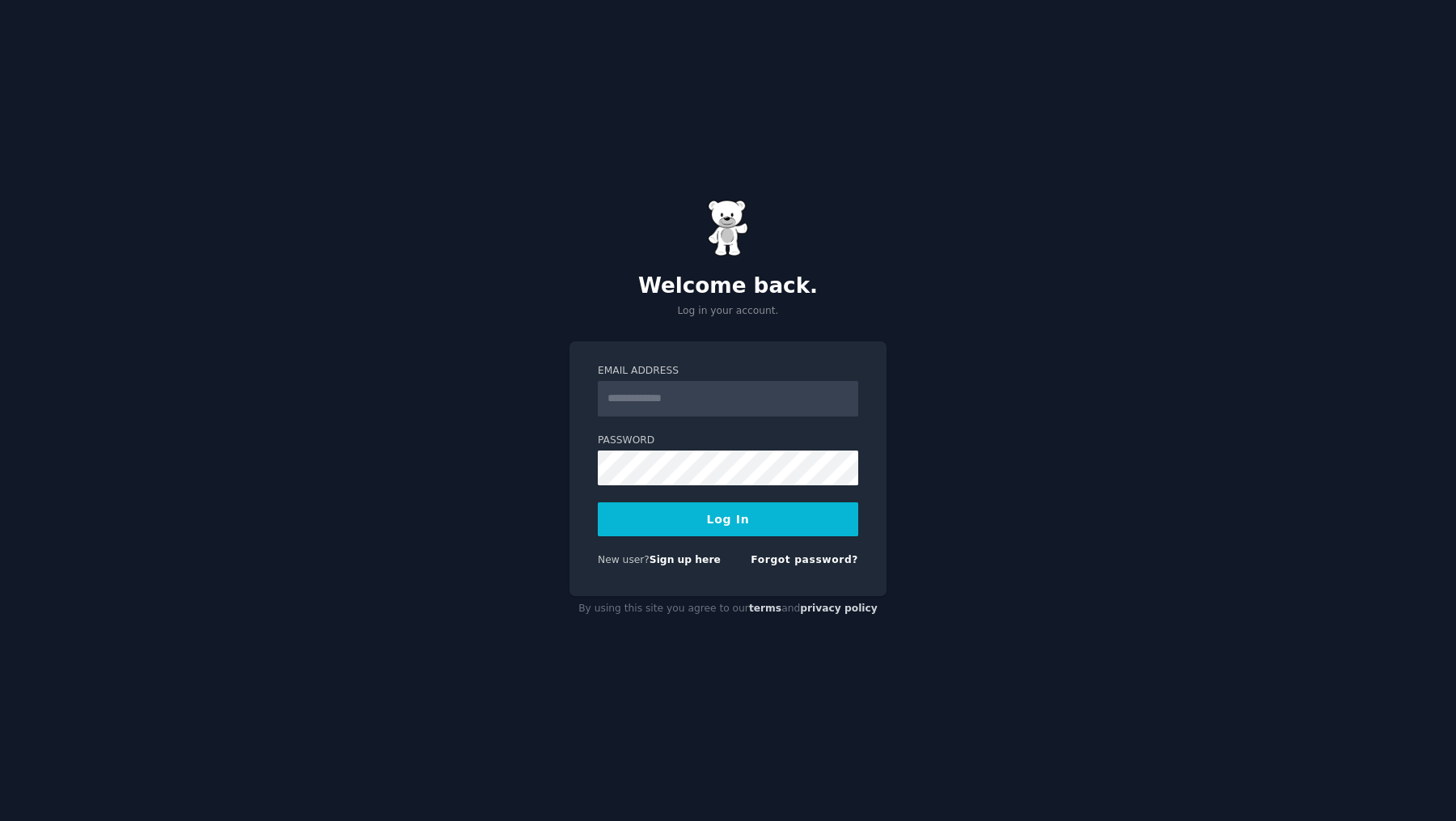
click at [785, 411] on input "Email Address" at bounding box center [728, 398] width 260 height 35
type input "**********"
click at [758, 522] on button "Log In" at bounding box center [728, 519] width 260 height 34
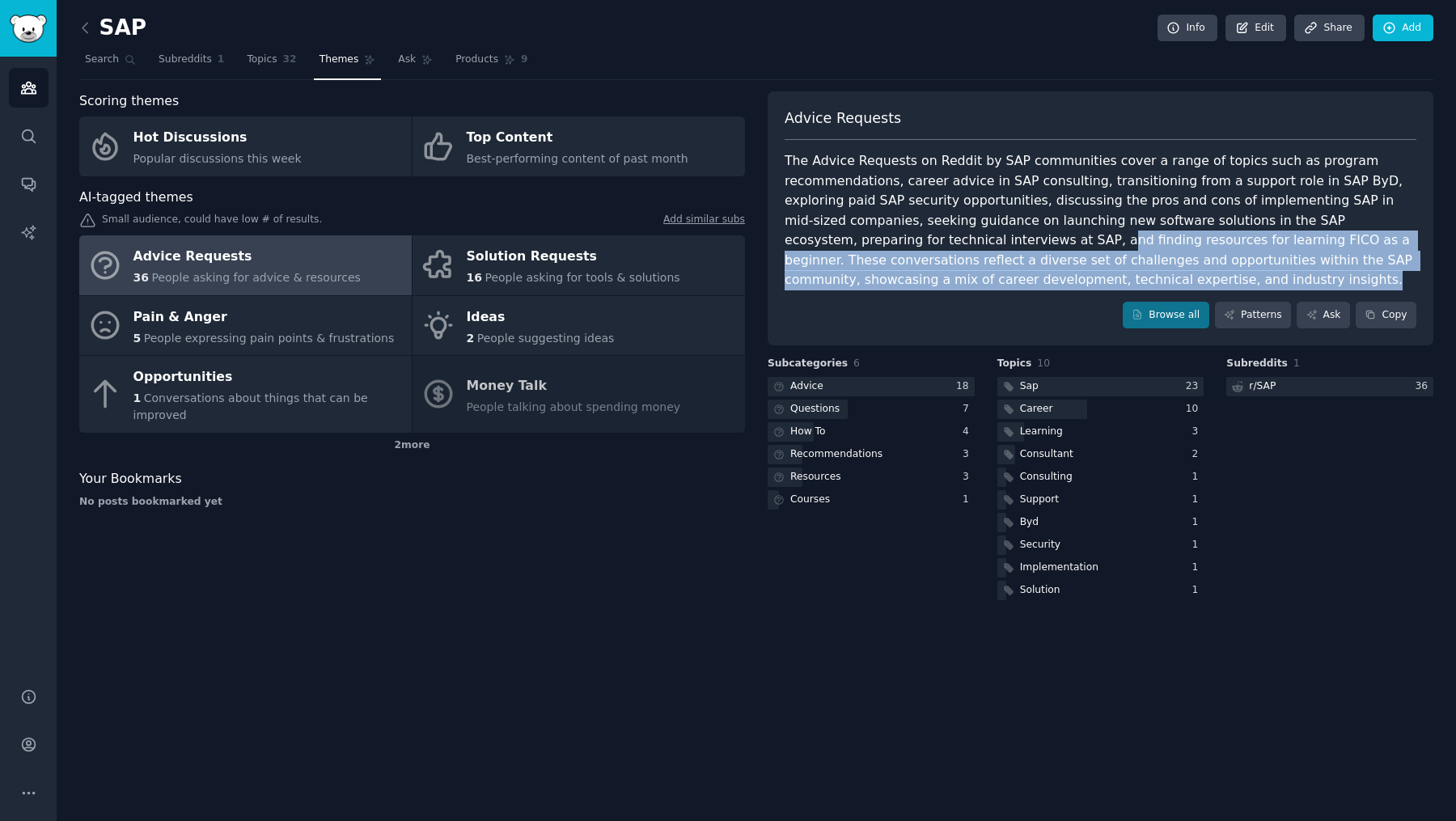
drag, startPoint x: 895, startPoint y: 242, endPoint x: 1106, endPoint y: 273, distance: 213.3
click at [1106, 273] on div "The Advice Requests on Reddit by SAP communities cover a range of topics such a…" at bounding box center [1100, 221] width 632 height 139
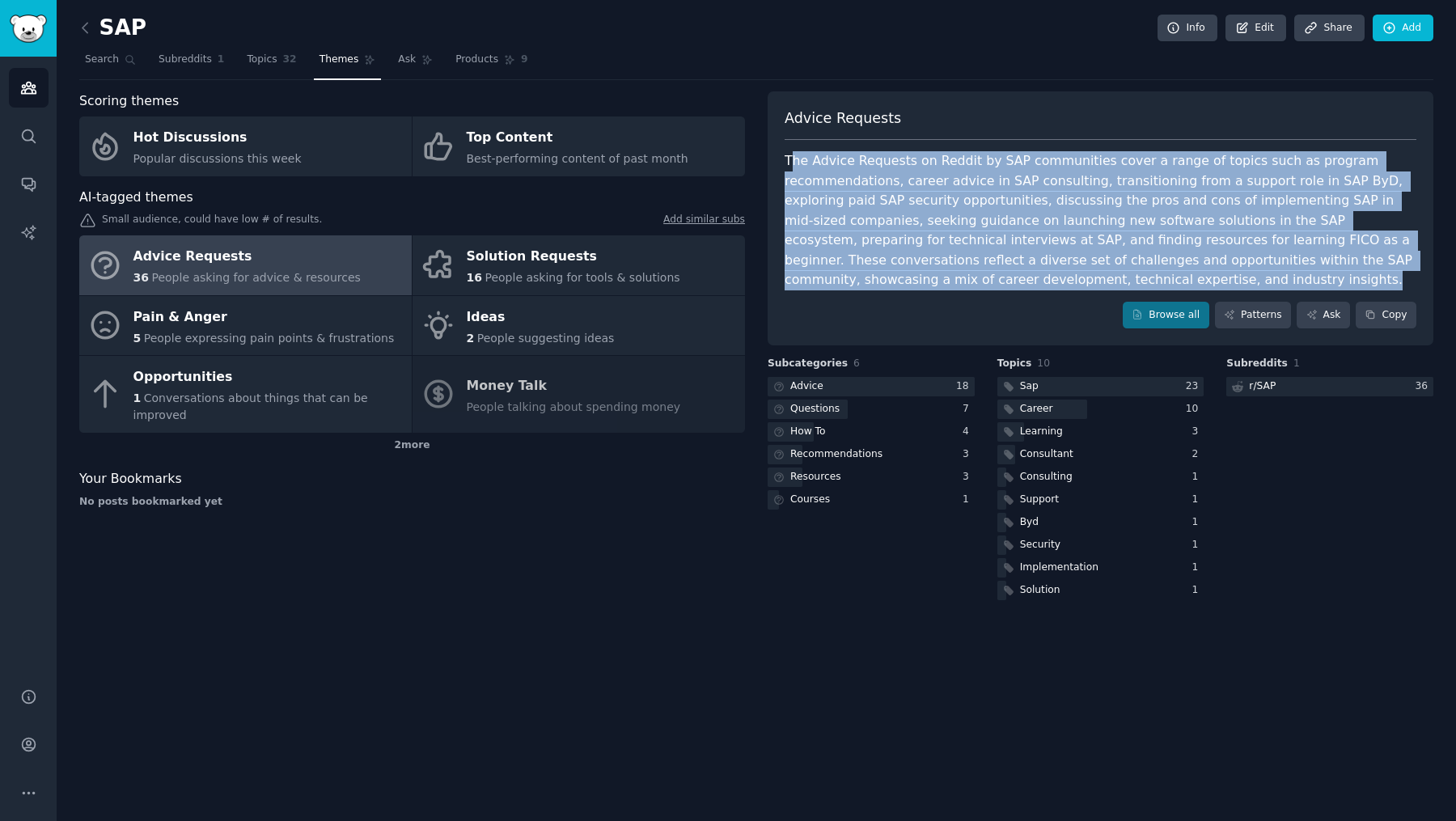
drag, startPoint x: 1111, startPoint y: 273, endPoint x: 793, endPoint y: 158, distance: 338.2
click at [793, 158] on div "The Advice Requests on Reddit by SAP communities cover a range of topics such a…" at bounding box center [1100, 221] width 632 height 139
click at [1101, 208] on div "The Advice Requests on Reddit by SAP communities cover a range of topics such a…" at bounding box center [1100, 221] width 632 height 139
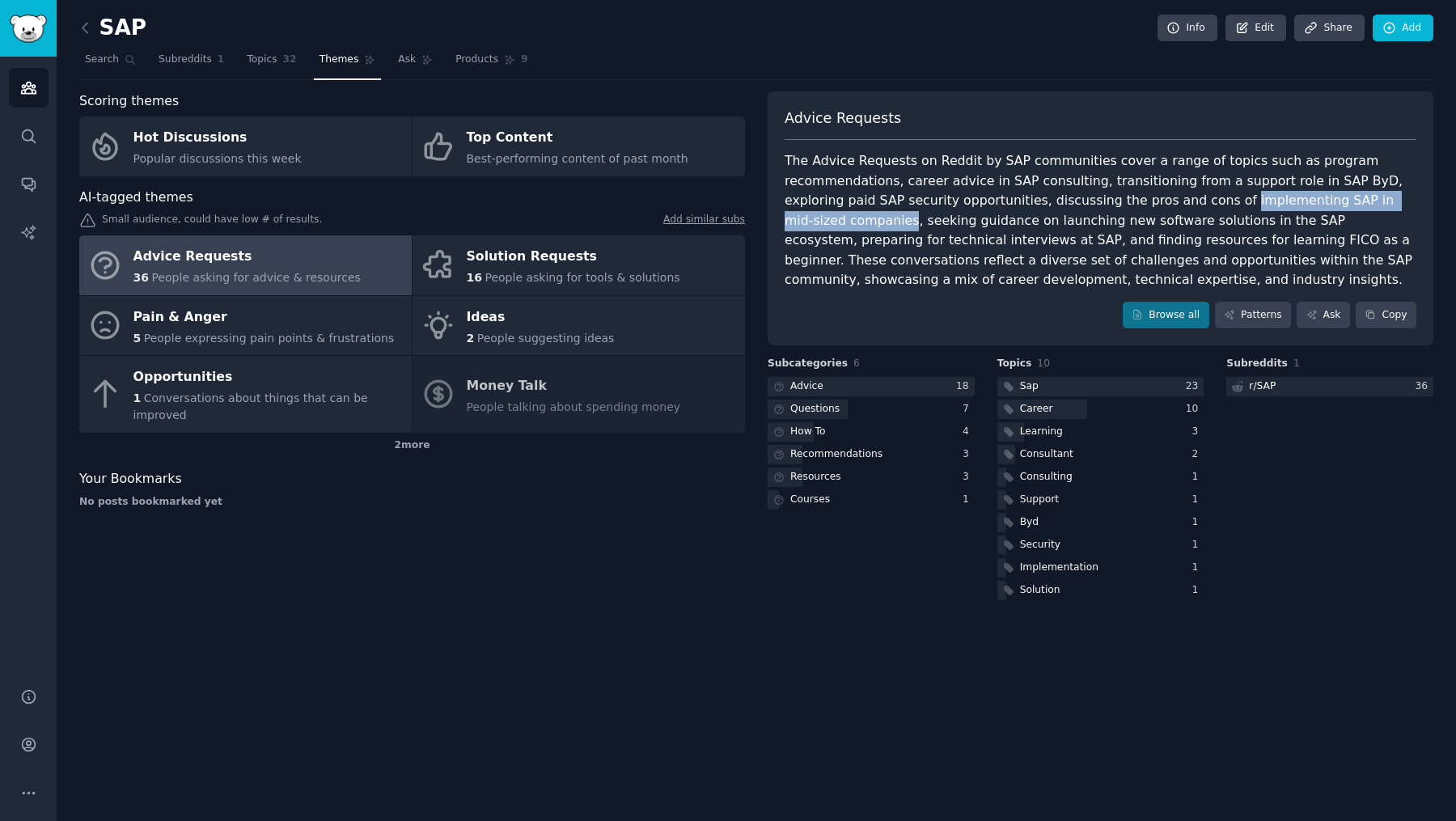
drag, startPoint x: 1159, startPoint y: 202, endPoint x: 1406, endPoint y: 209, distance: 247.1
click at [1406, 209] on div "The Advice Requests on Reddit by SAP communities cover a range of topics such a…" at bounding box center [1100, 221] width 632 height 139
copy div "implementing SAP in mid-sized companies"
click at [550, 522] on div "Scoring themes Hot Discussions Popular discussions this week Top Content Best-p…" at bounding box center [412, 347] width 666 height 512
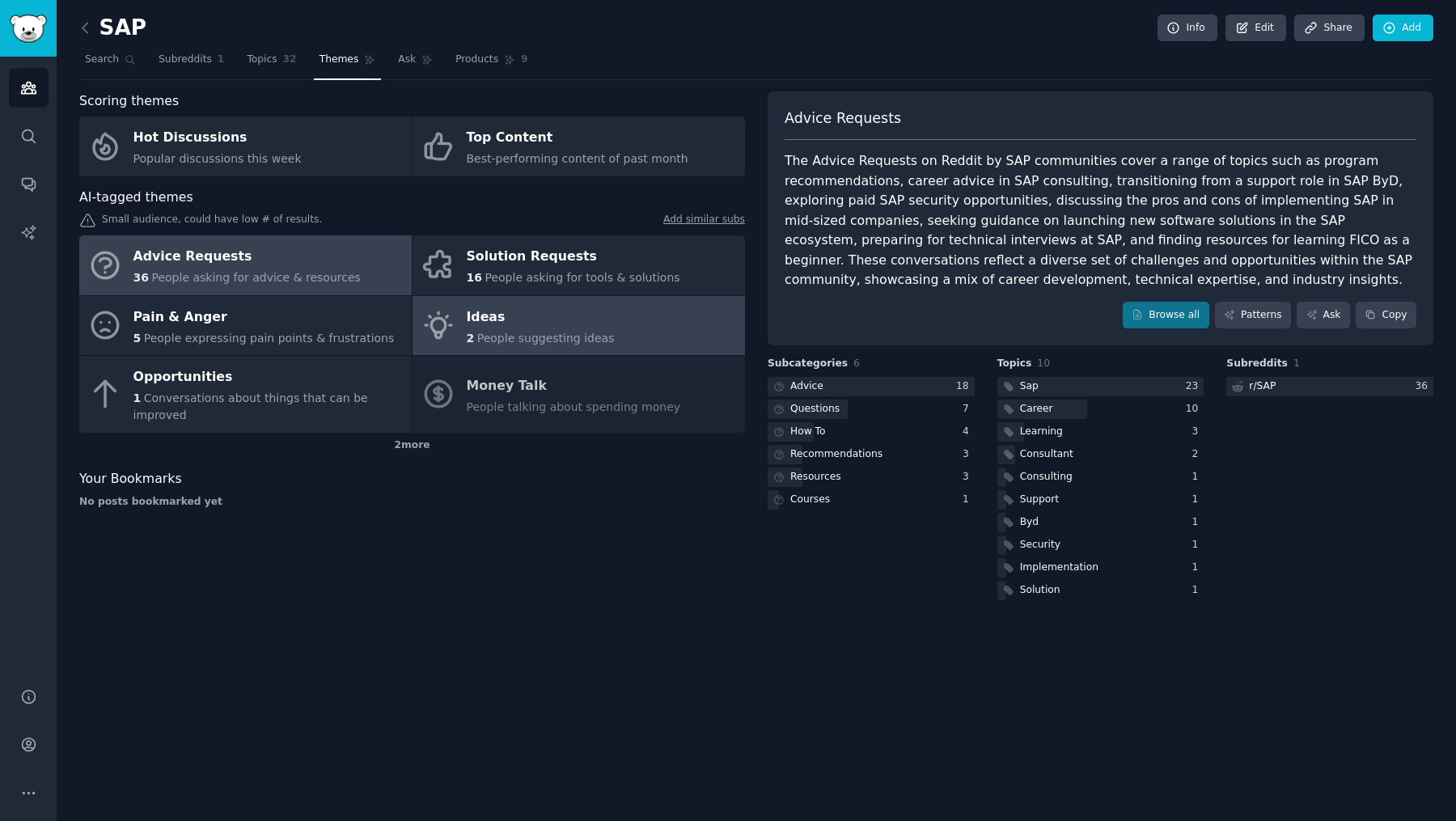
click at [584, 320] on div "Ideas" at bounding box center [540, 317] width 148 height 26
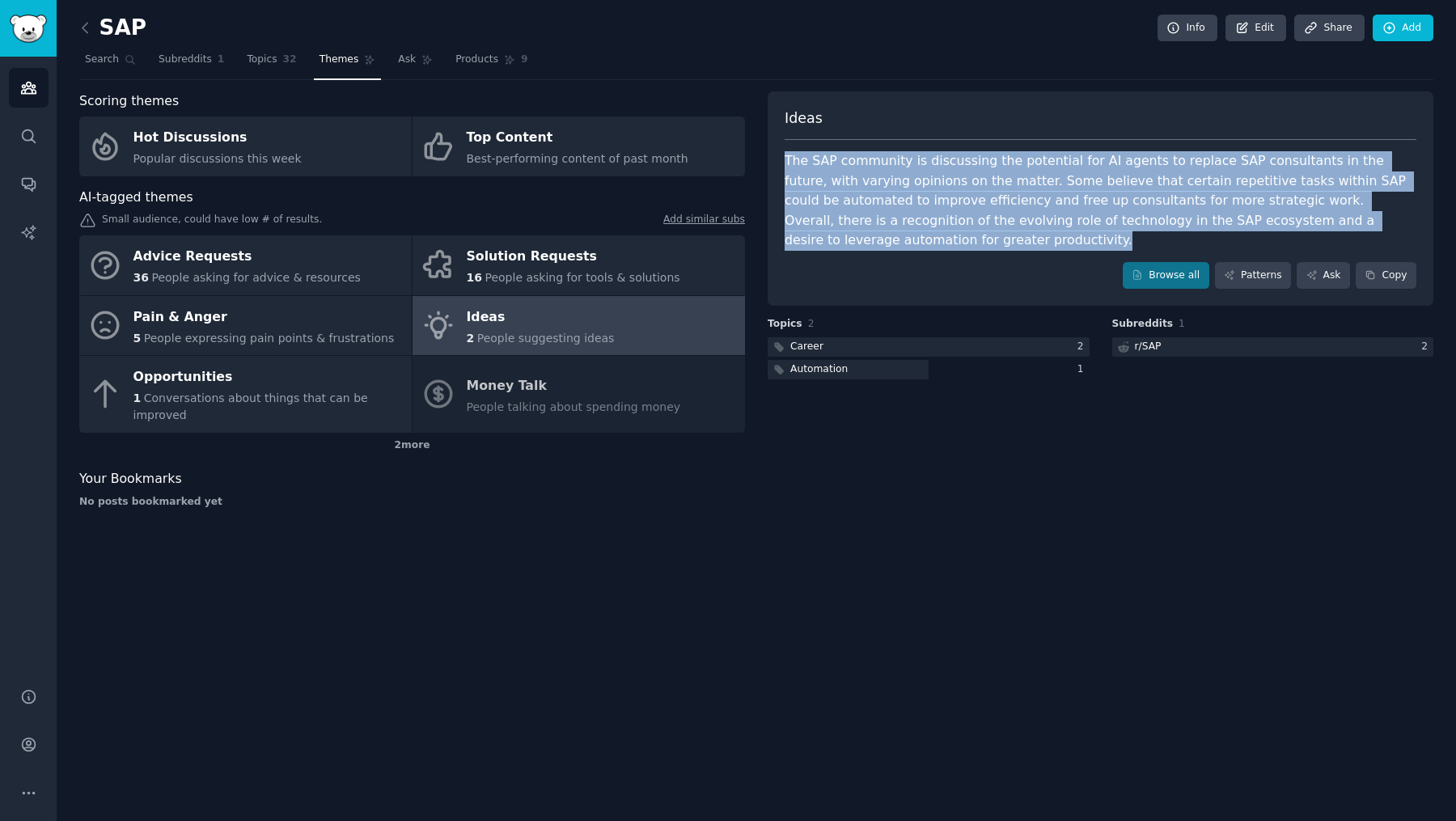
drag, startPoint x: 884, startPoint y: 246, endPoint x: 764, endPoint y: 158, distance: 148.8
click at [764, 158] on div "Scoring themes Hot Discussions Popular discussions this week Top Content Best-p…" at bounding box center [756, 306] width 1354 height 429
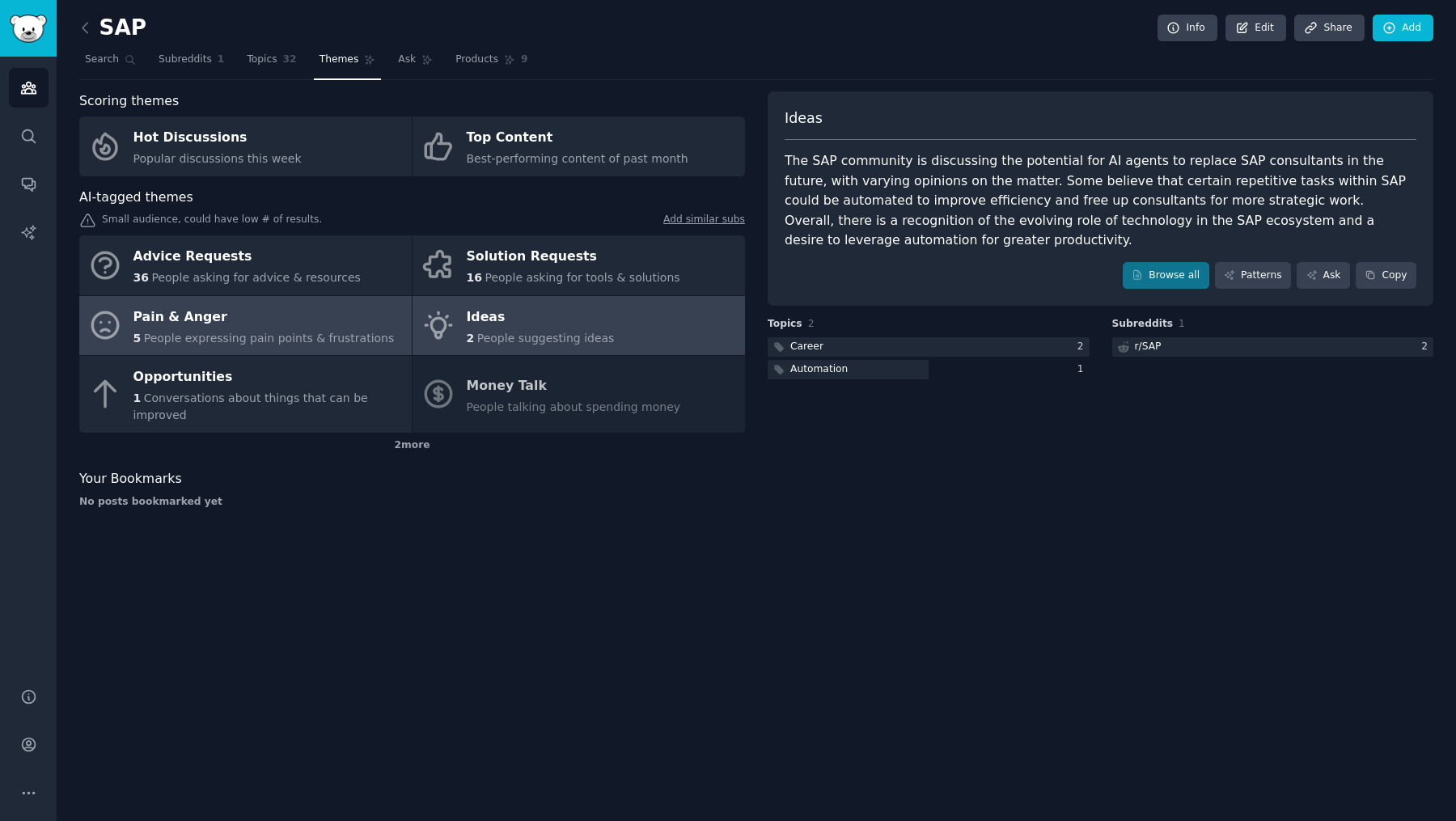
click at [341, 323] on div "Pain & Anger" at bounding box center [263, 317] width 261 height 26
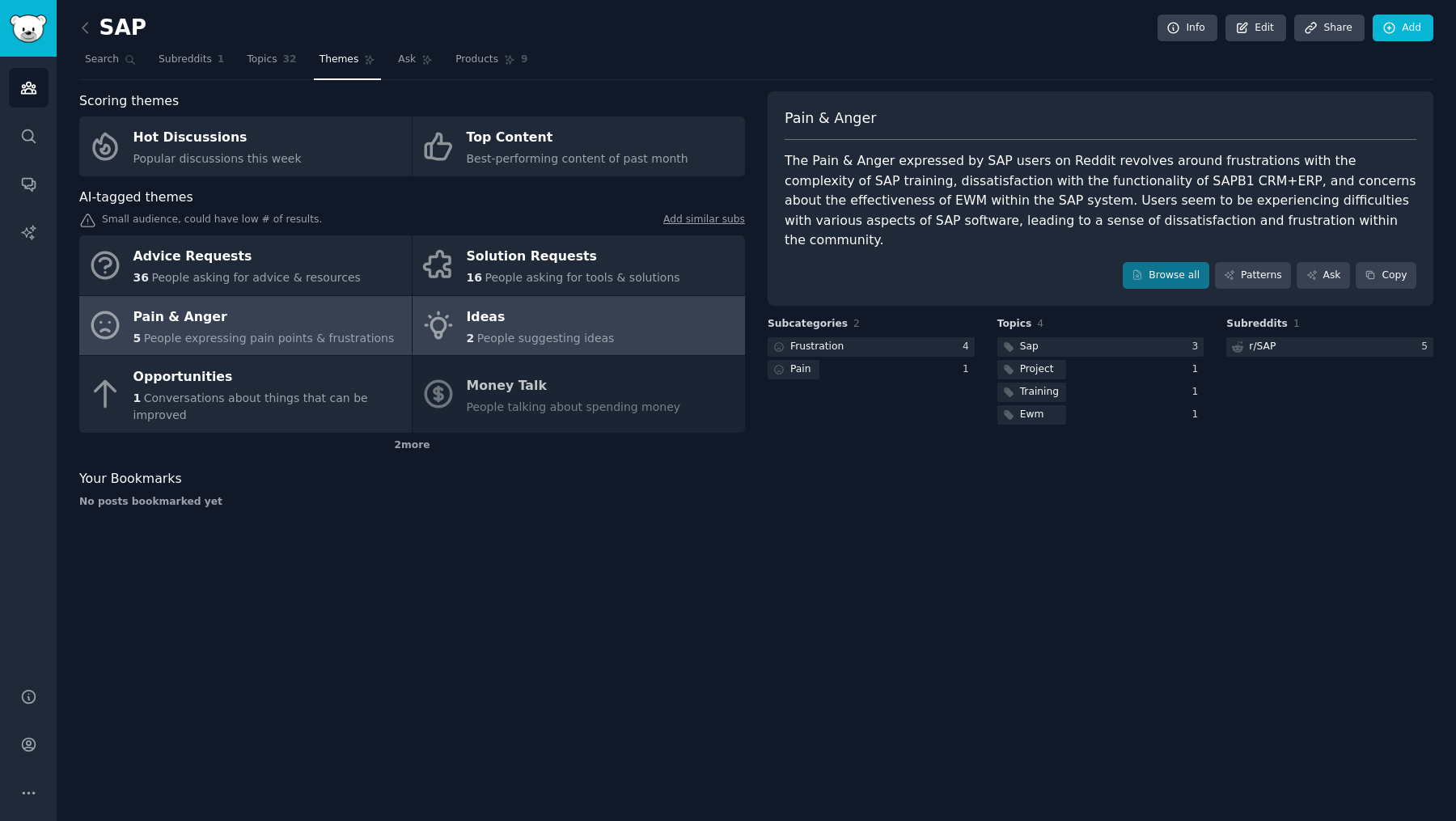
click at [501, 316] on div "Ideas" at bounding box center [540, 317] width 148 height 26
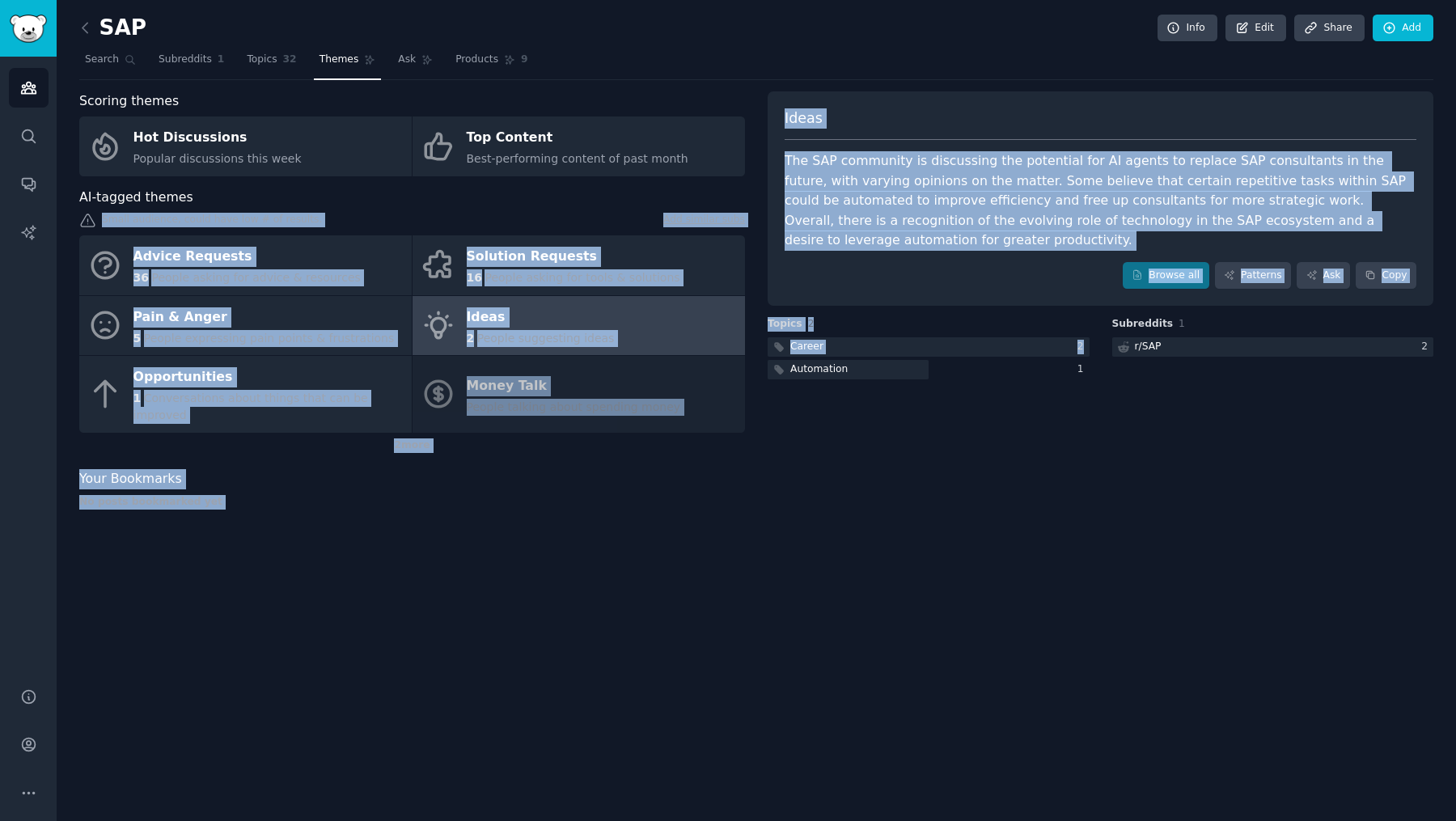
drag, startPoint x: 581, startPoint y: 195, endPoint x: 944, endPoint y: 505, distance: 477.4
click at [944, 505] on div "SAP Info Edit Share Add Search Subreddits 1 Topics 32 Themes Ask Products 9 Sco…" at bounding box center [756, 410] width 1399 height 821
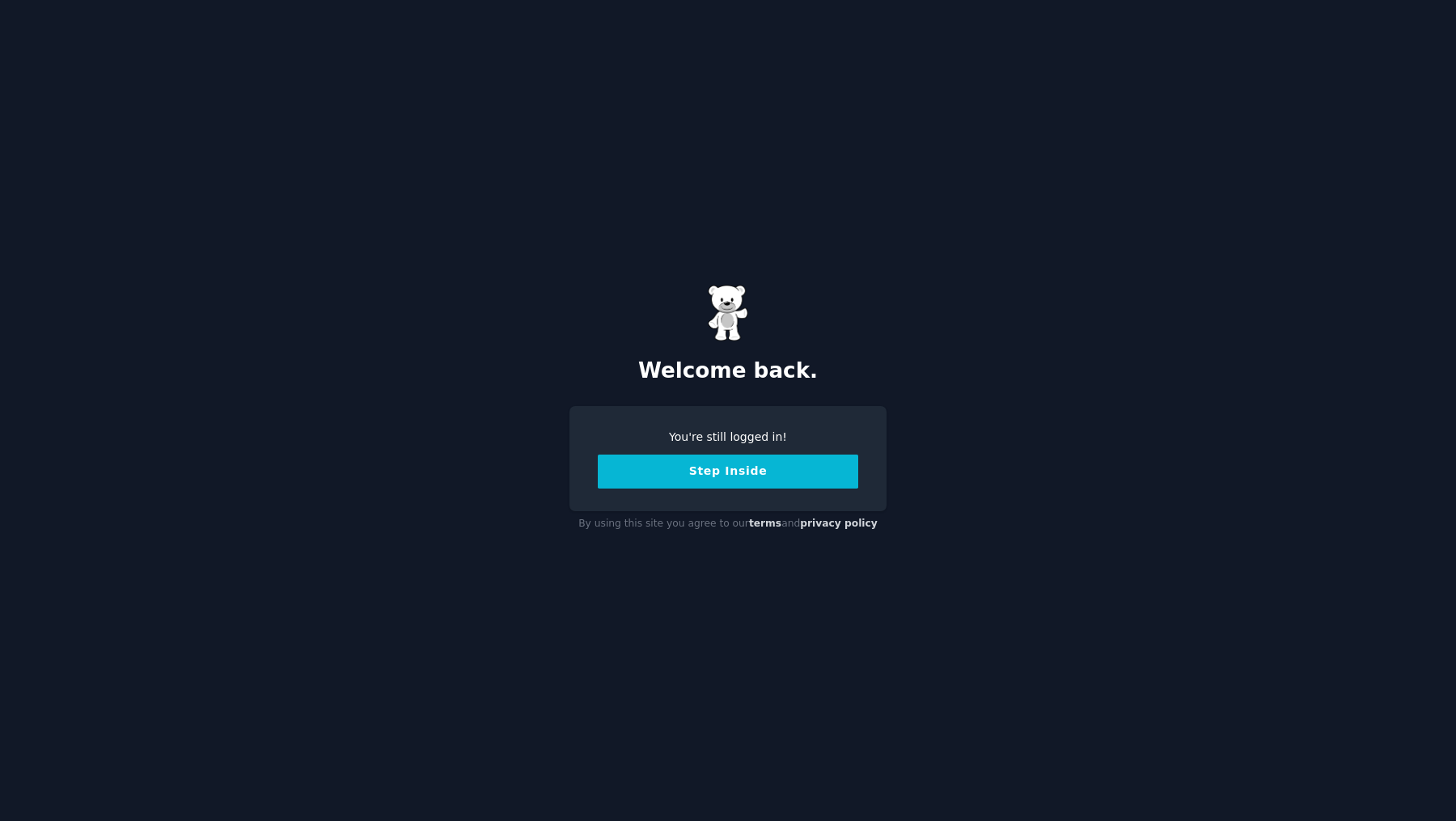
click at [693, 473] on button "Step Inside" at bounding box center [728, 471] width 260 height 34
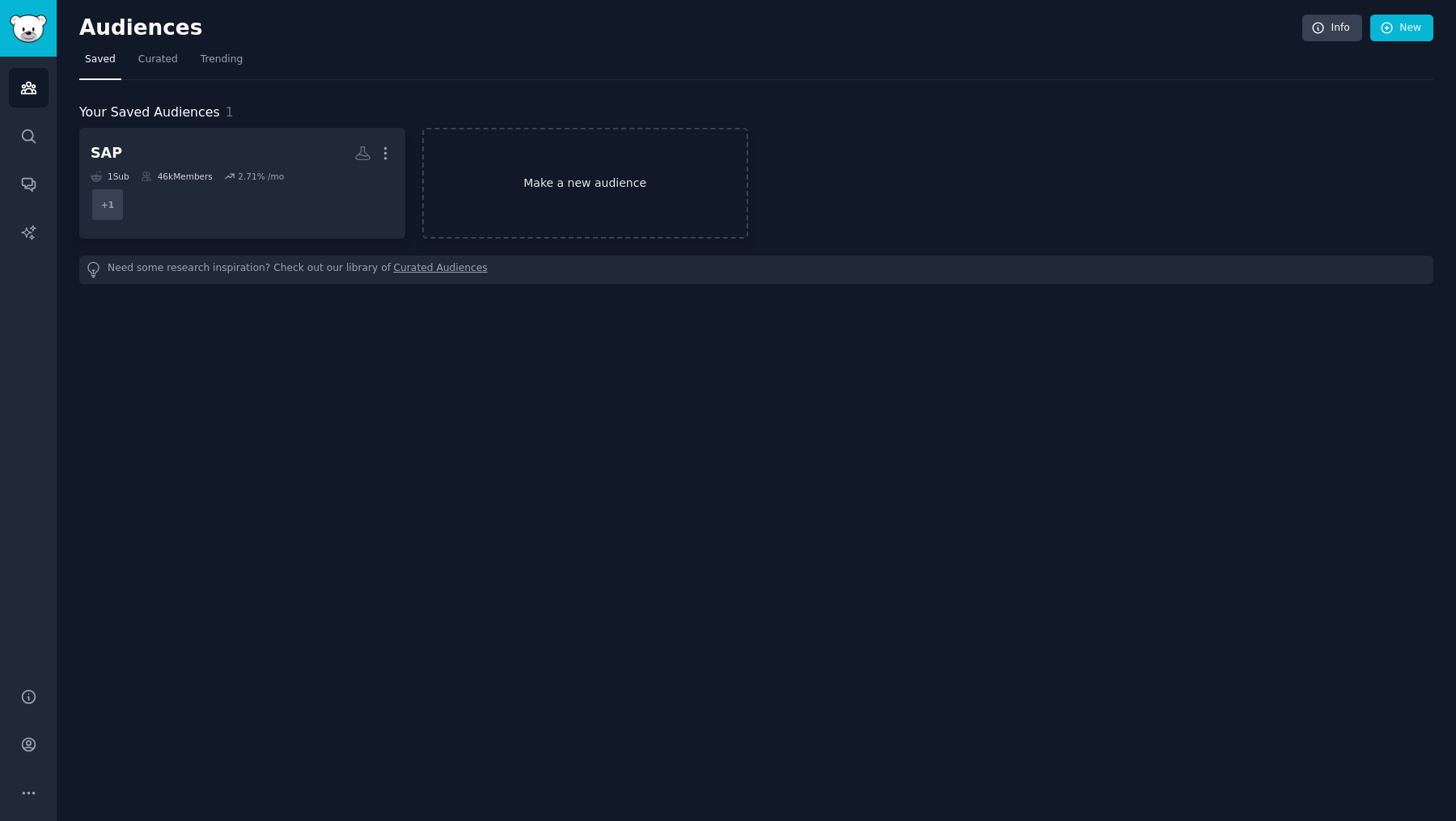
click at [625, 203] on link "Make a new audience" at bounding box center [585, 183] width 326 height 111
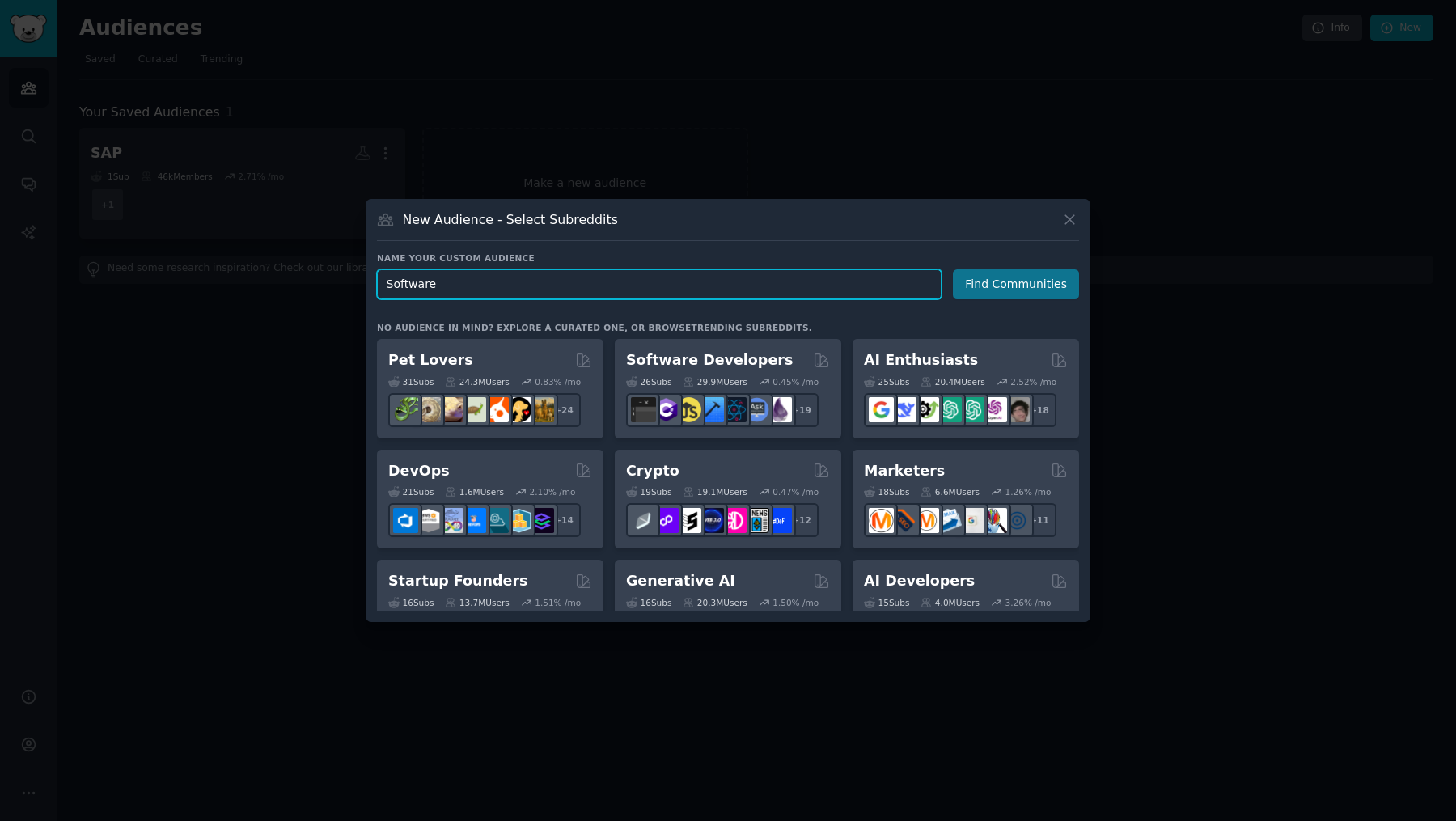
type input "Software"
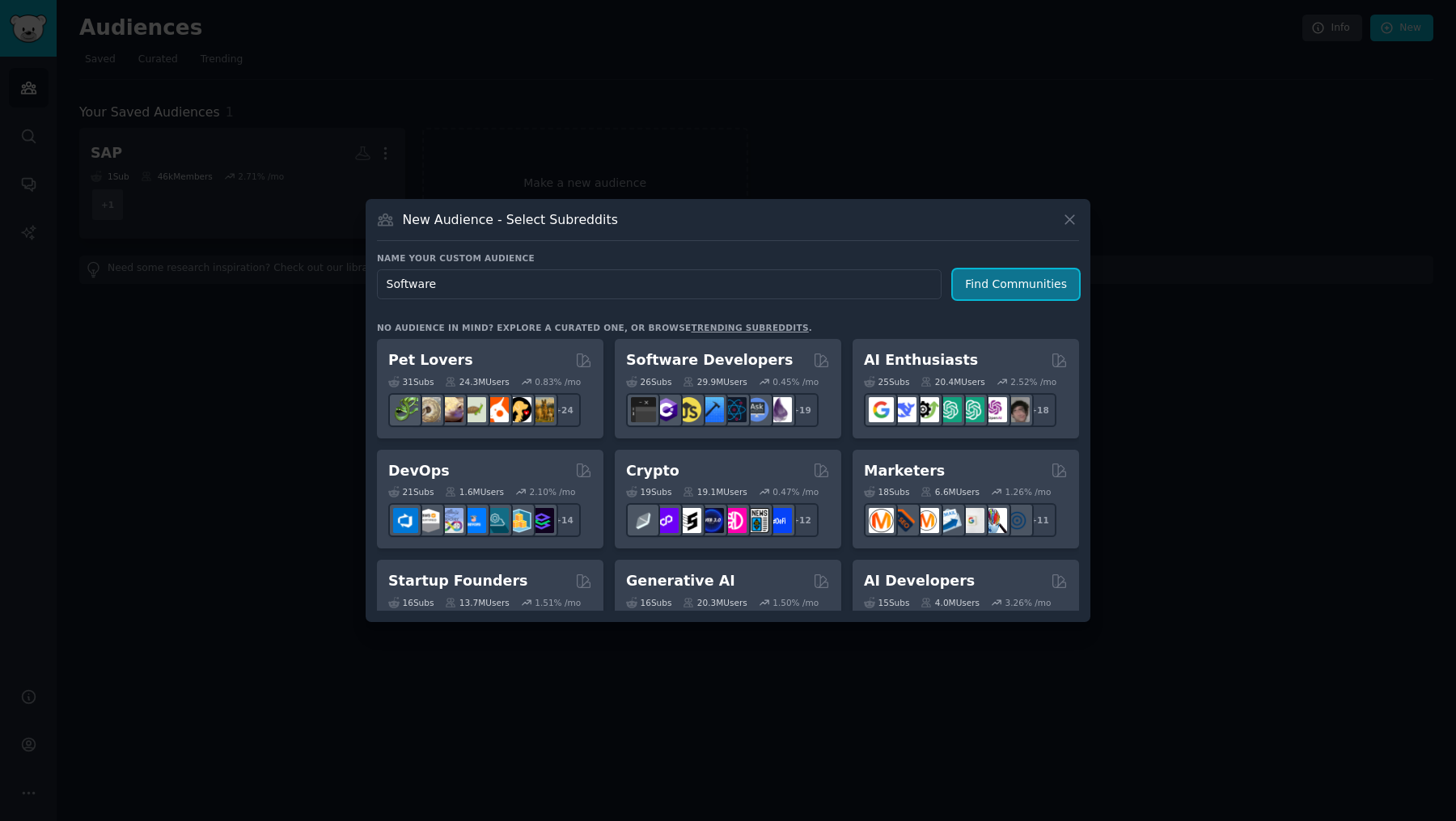
click at [1001, 274] on button "Find Communities" at bounding box center [1016, 284] width 126 height 30
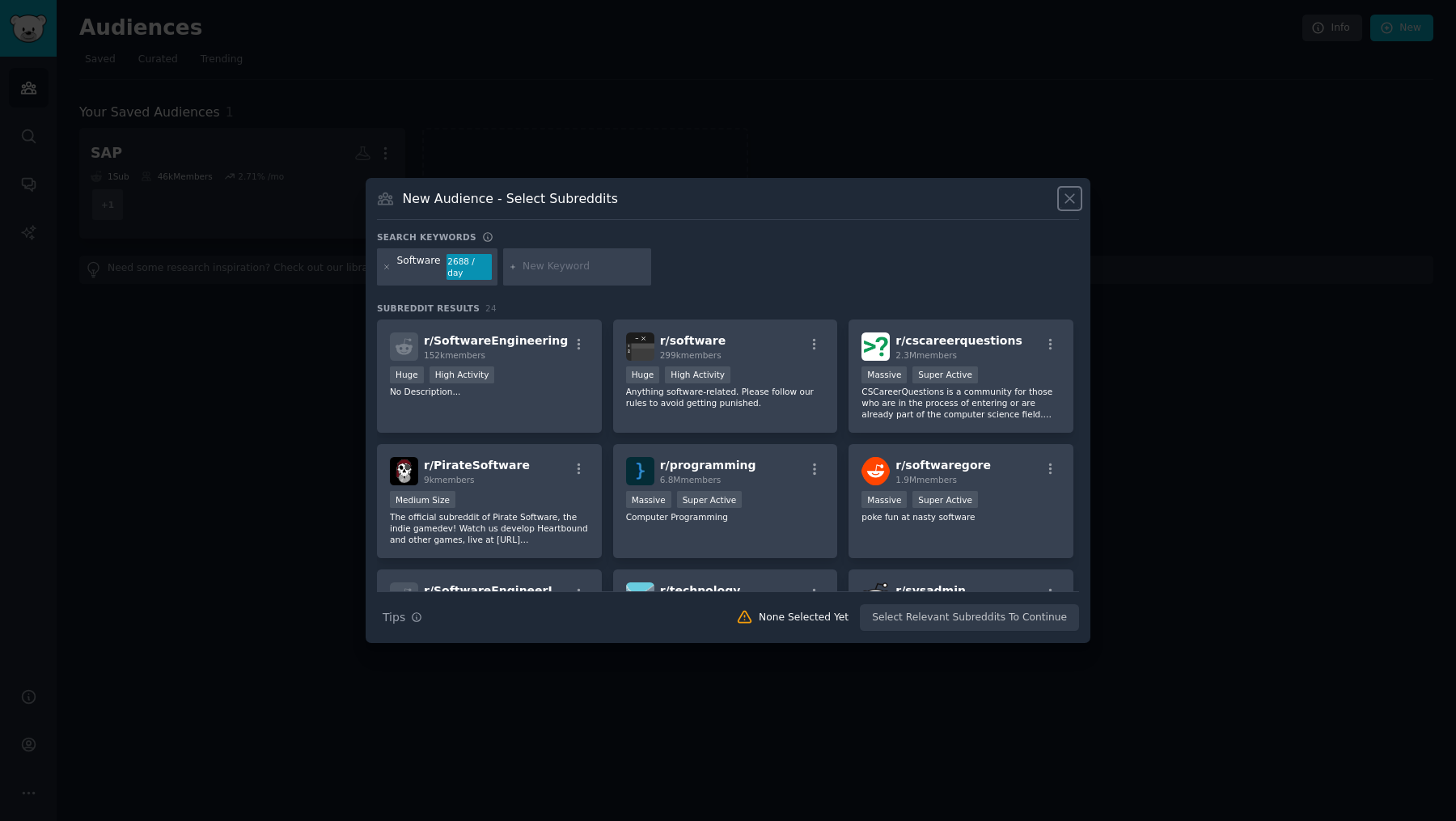
click at [1074, 199] on icon at bounding box center [1069, 199] width 17 height 17
